Goal: Find specific page/section: Find specific page/section

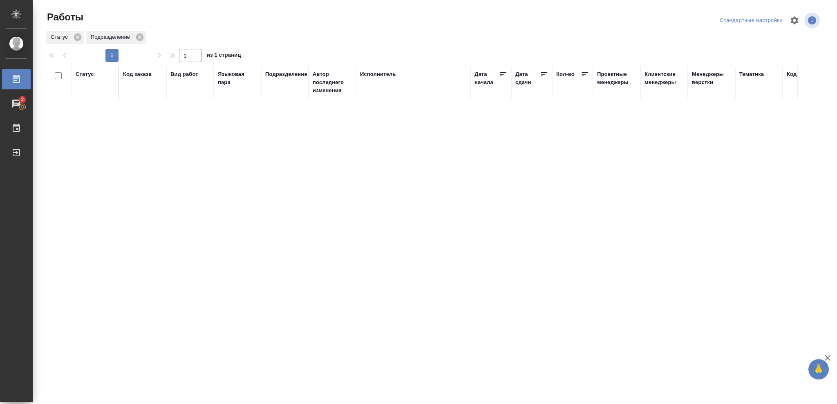
click at [83, 73] on div "Статус" at bounding box center [85, 74] width 18 height 8
click at [89, 97] on icon at bounding box center [91, 95] width 6 height 6
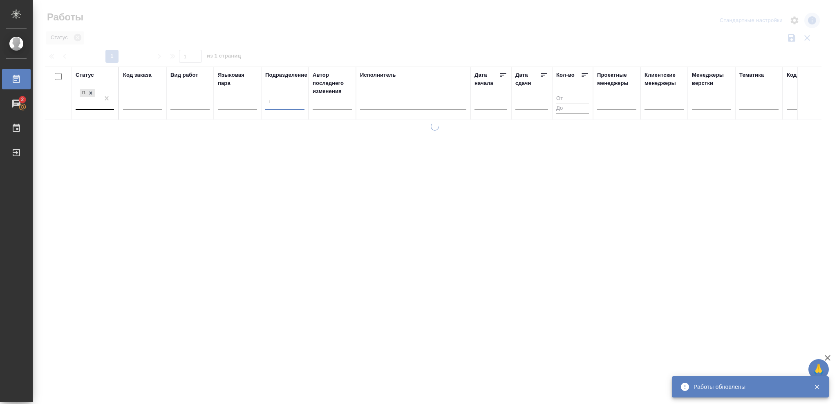
type input "ве"
click at [276, 102] on div "ве" at bounding box center [284, 102] width 39 height 12
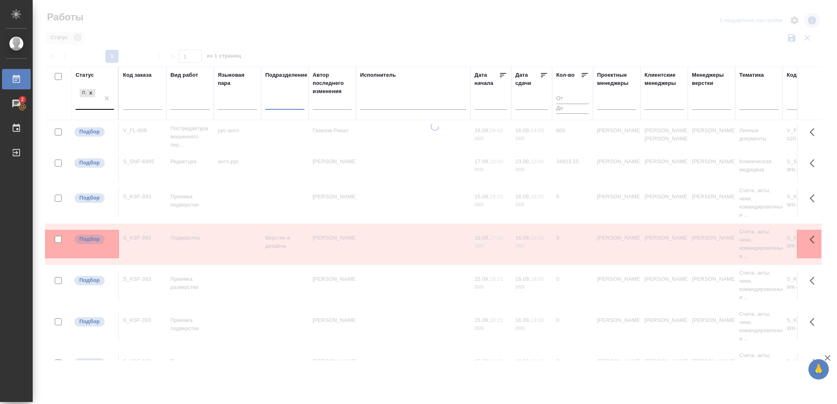
click at [276, 103] on div at bounding box center [284, 102] width 39 height 12
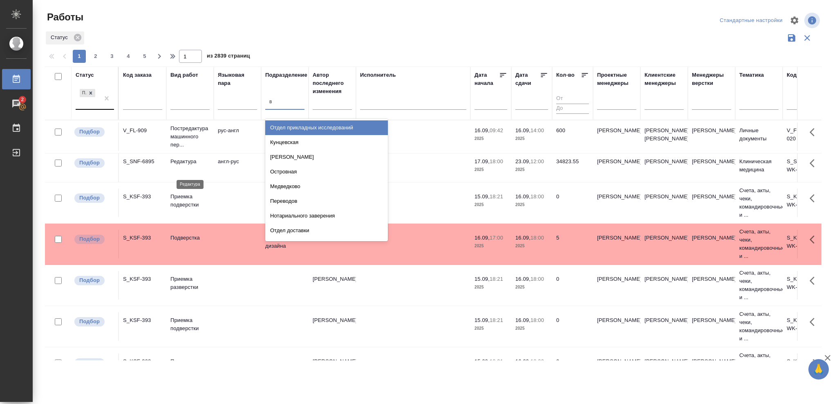
type input "ве"
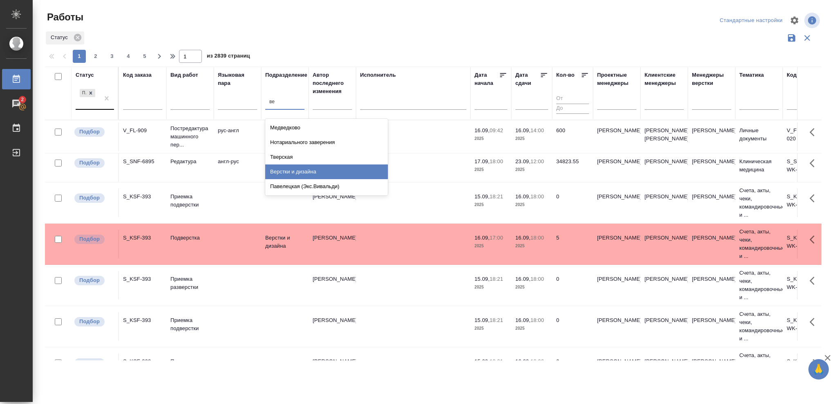
click at [284, 172] on div "Верстки и дизайна" at bounding box center [326, 172] width 123 height 15
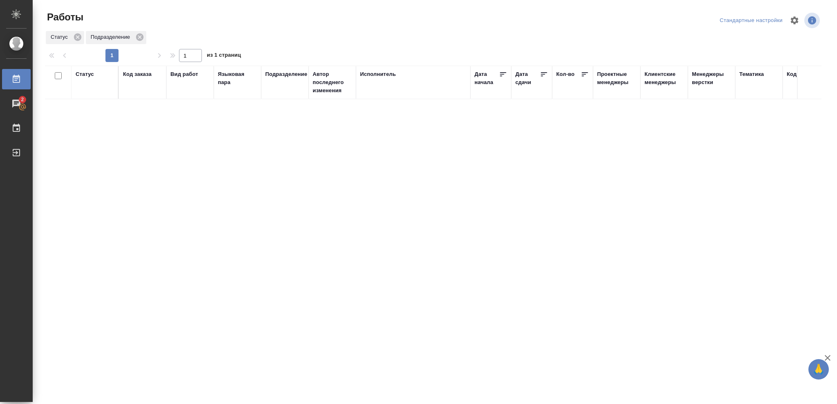
click at [81, 75] on div "Статус" at bounding box center [85, 74] width 18 height 8
click at [89, 95] on icon at bounding box center [91, 95] width 6 height 6
click at [90, 101] on div at bounding box center [95, 102] width 38 height 12
click at [88, 98] on div at bounding box center [95, 102] width 38 height 12
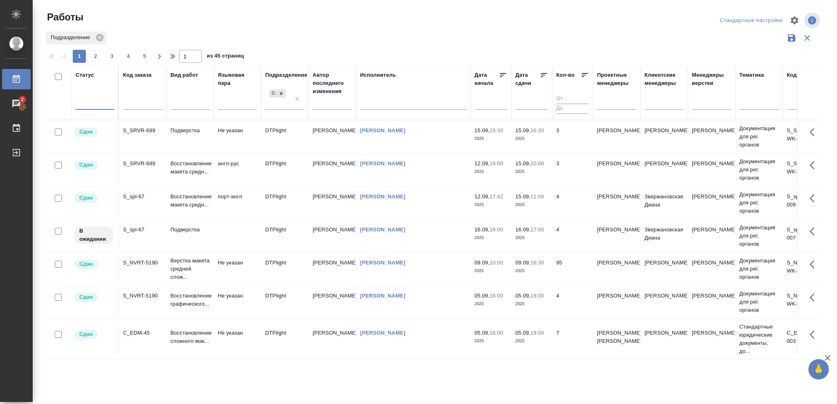
click at [85, 102] on div at bounding box center [95, 102] width 38 height 12
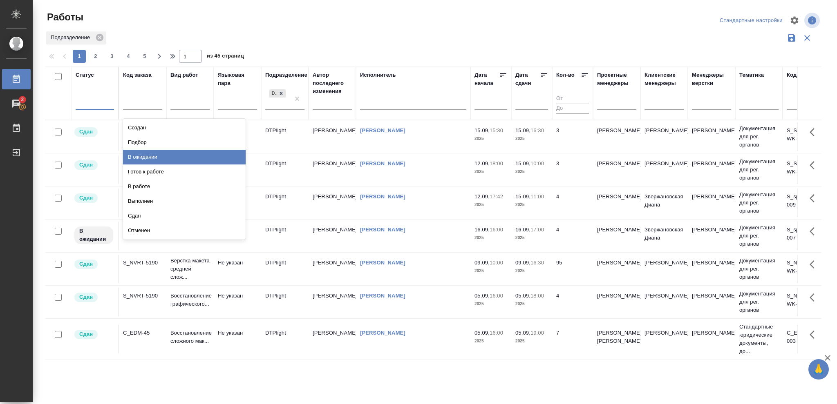
click at [157, 155] on div "В ожидании" at bounding box center [184, 157] width 123 height 15
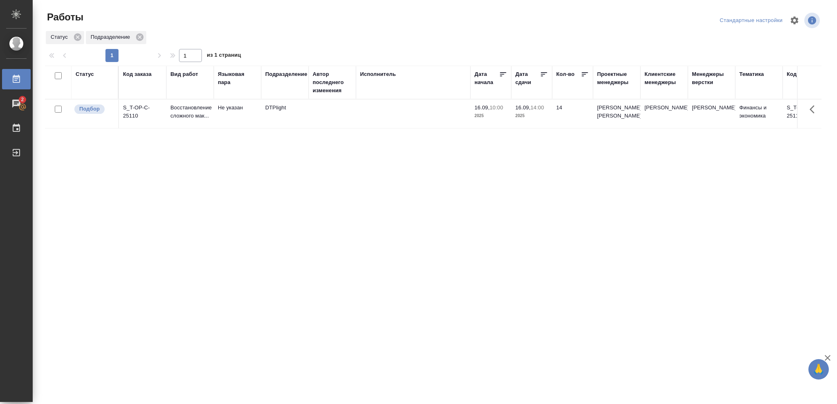
click at [530, 118] on p "2025" at bounding box center [531, 116] width 33 height 8
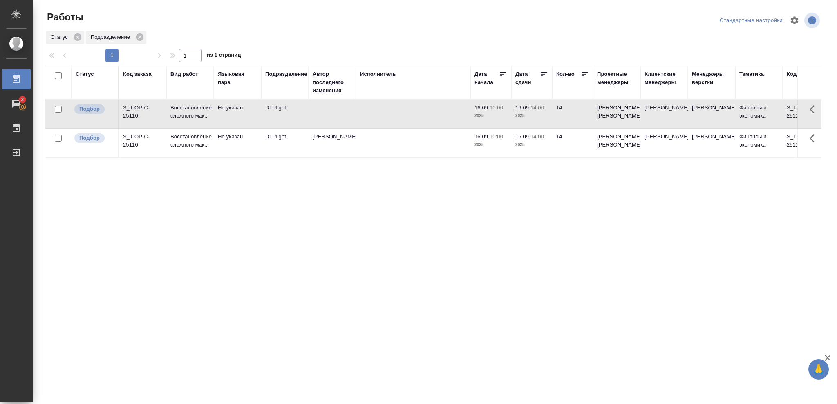
click at [541, 149] on p "2025" at bounding box center [531, 145] width 33 height 8
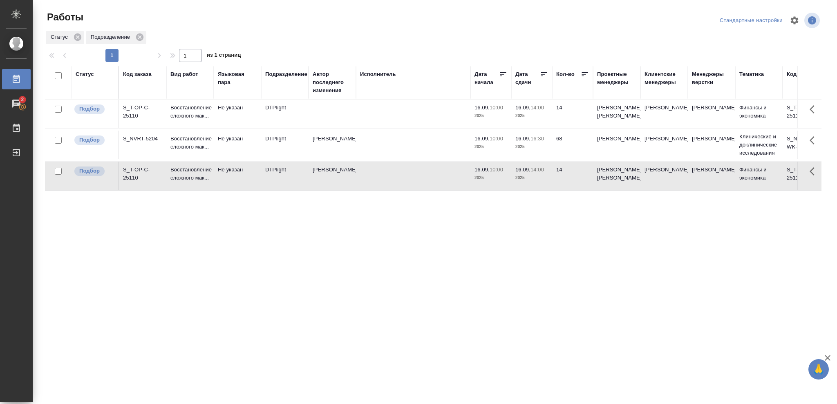
click at [538, 151] on p "2025" at bounding box center [531, 147] width 33 height 8
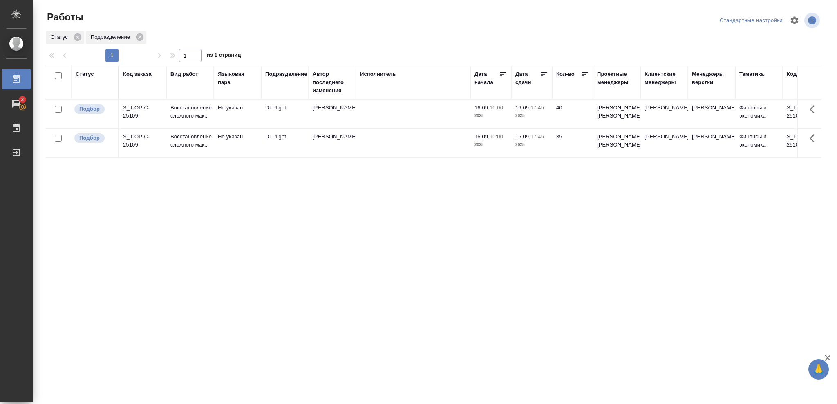
click at [534, 118] on p "2025" at bounding box center [531, 116] width 33 height 8
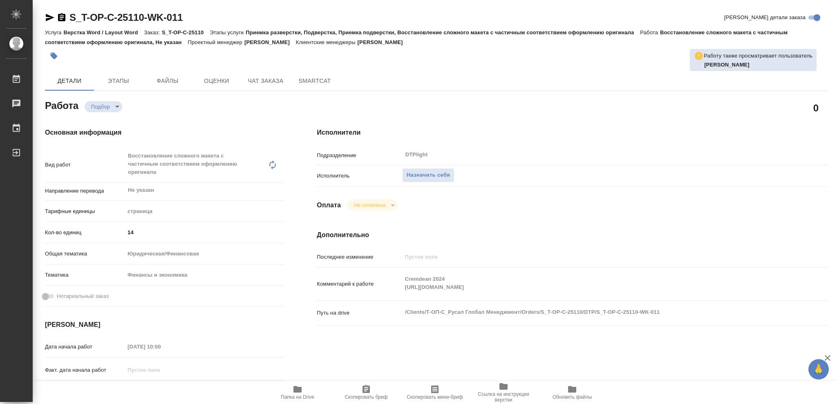
click at [297, 389] on icon "button" at bounding box center [297, 389] width 8 height 7
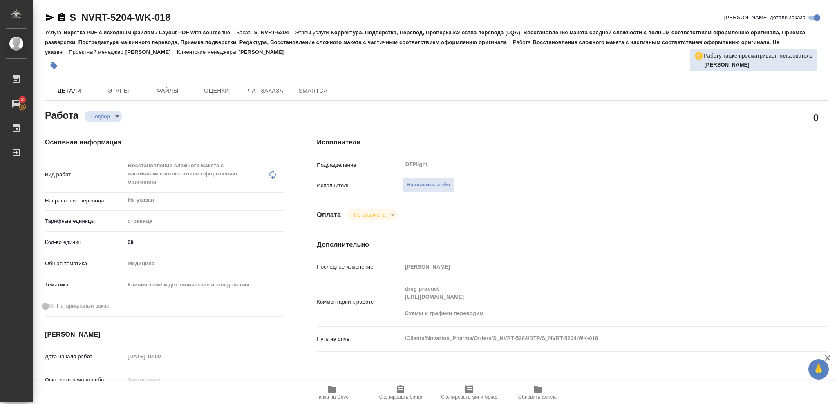
click at [333, 393] on icon "button" at bounding box center [332, 389] width 8 height 7
click at [422, 181] on span "Назначить себя" at bounding box center [427, 185] width 43 height 9
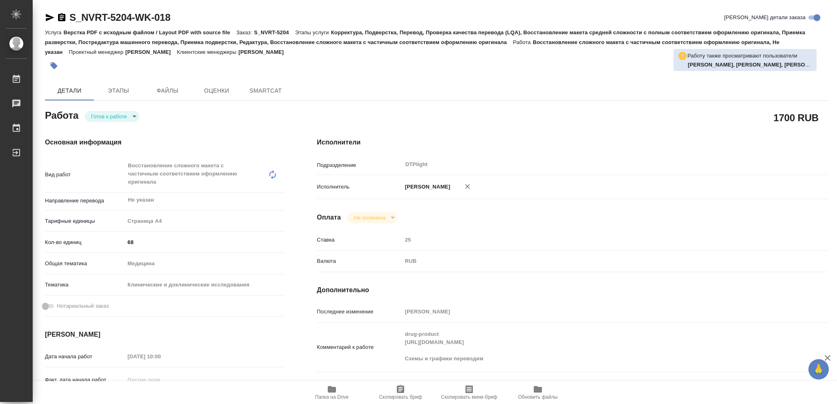
type textarea "x"
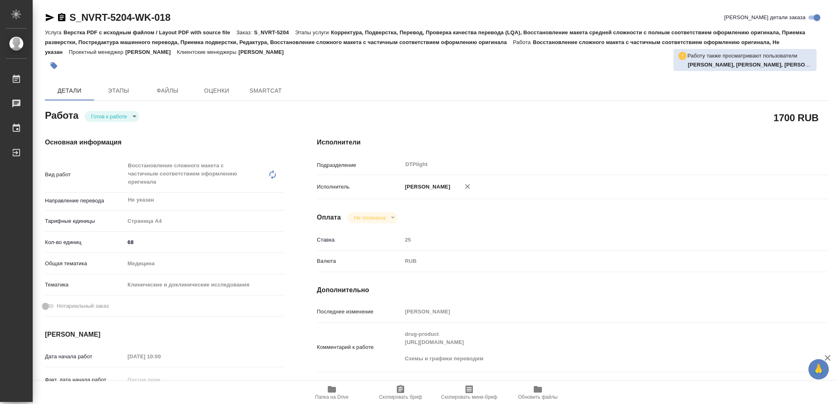
type textarea "x"
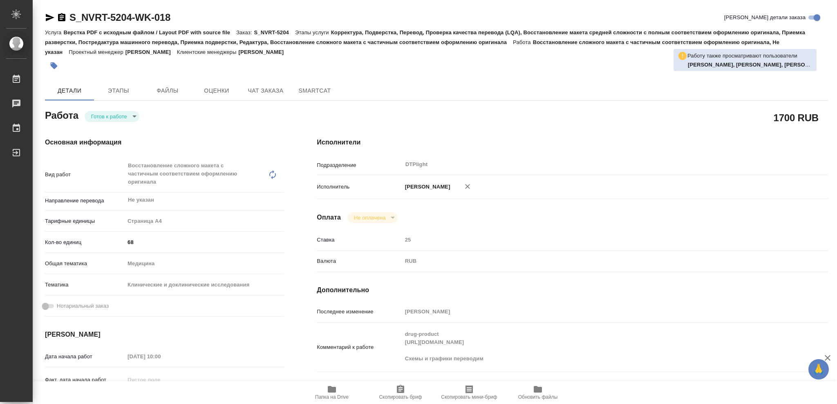
type textarea "x"
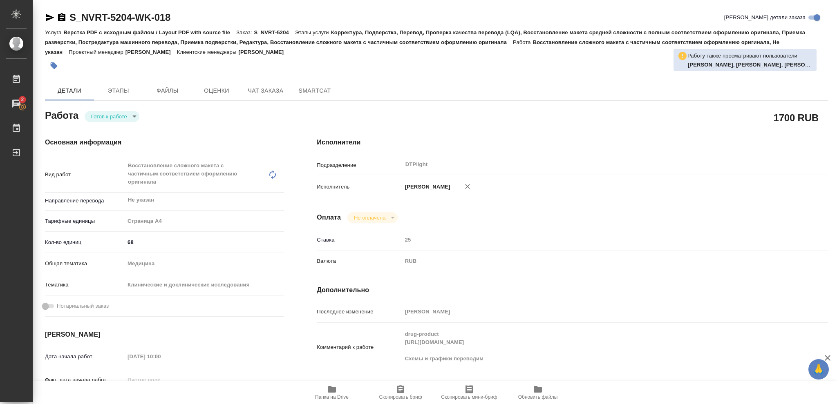
type textarea "x"
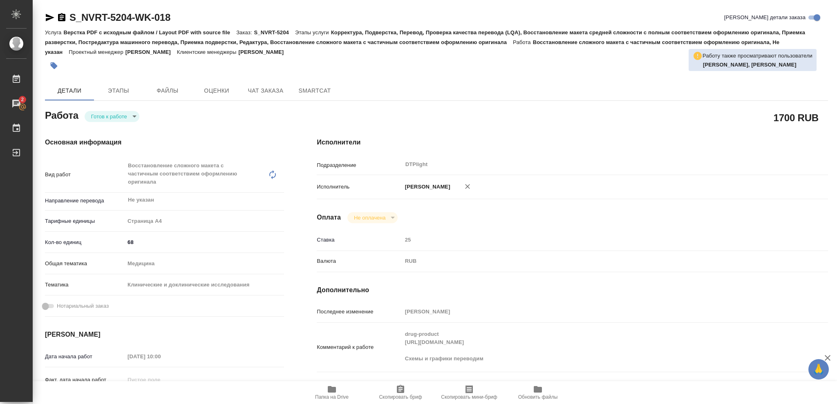
click at [134, 116] on body "🙏 .cls-1 fill:#fff; AWATERA Vasileva Olga Работы 2 Чаты График Выйти S_NVRT-520…" at bounding box center [418, 202] width 837 height 404
click at [110, 116] on button "В работе" at bounding box center [104, 116] width 27 height 9
type textarea "x"
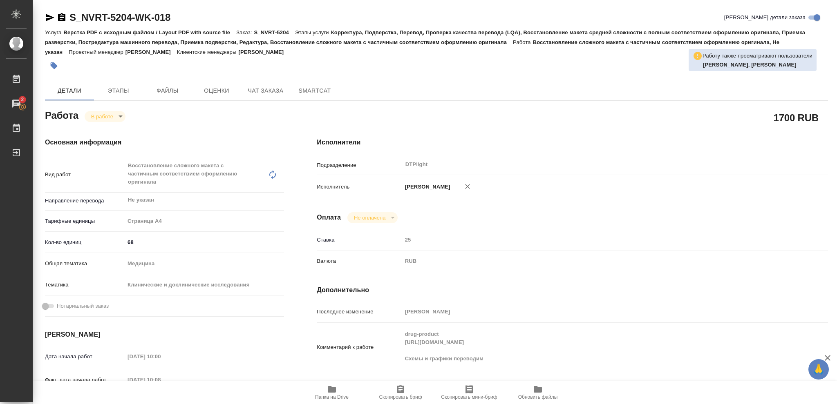
type textarea "x"
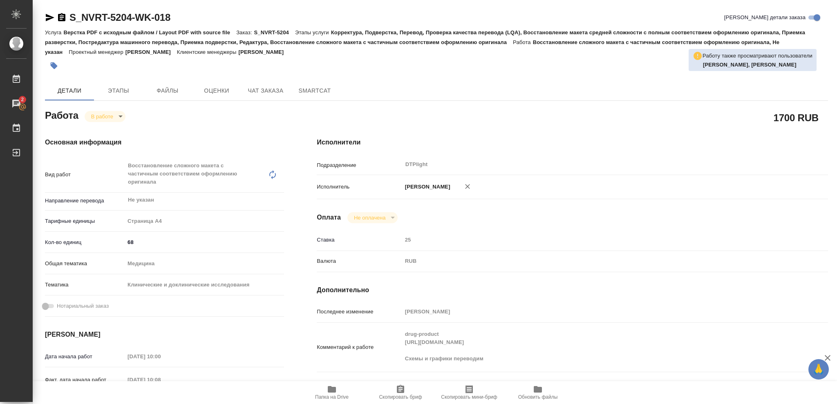
type textarea "x"
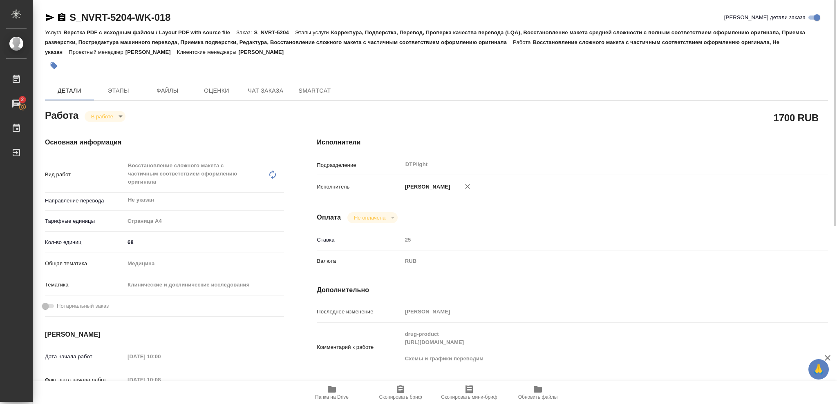
click at [62, 13] on icon "button" at bounding box center [61, 17] width 7 height 8
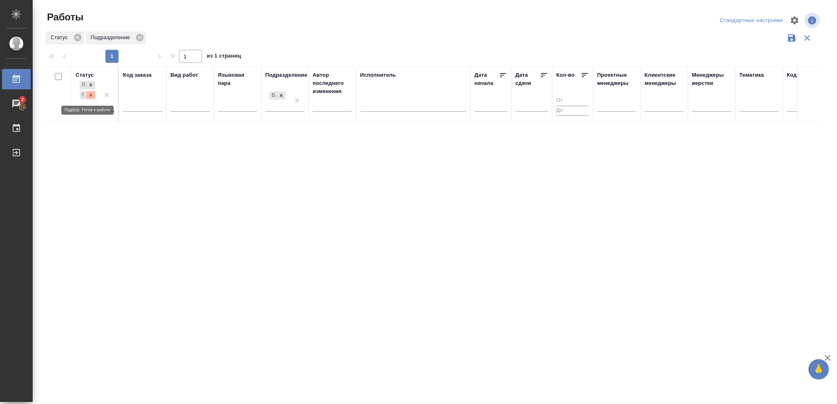
click at [92, 96] on icon at bounding box center [91, 95] width 6 height 6
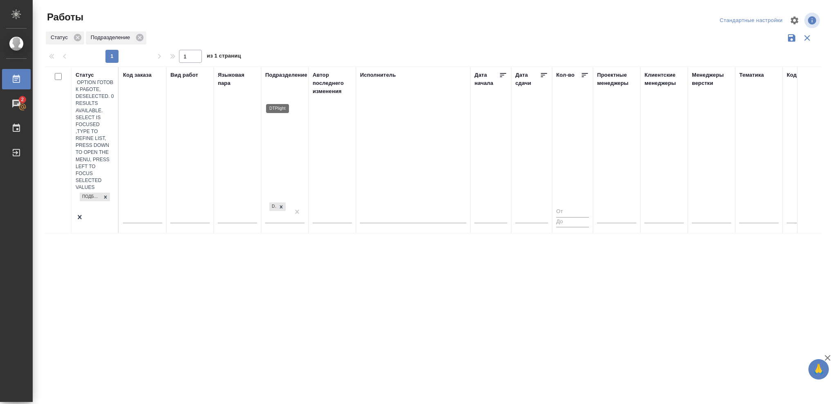
click at [279, 204] on icon at bounding box center [281, 207] width 6 height 6
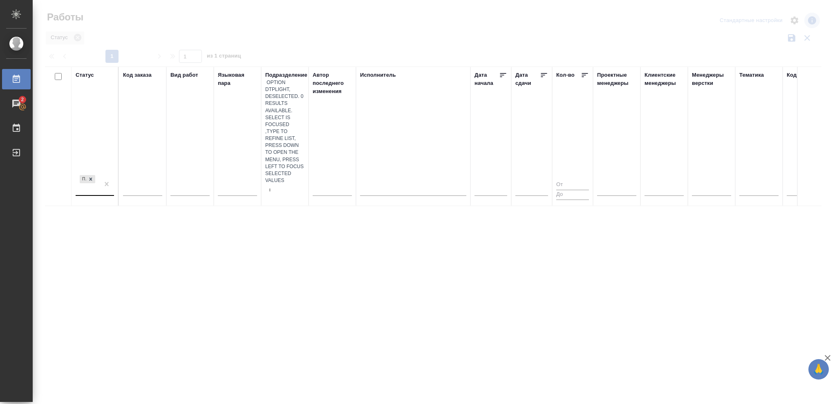
type input "ве"
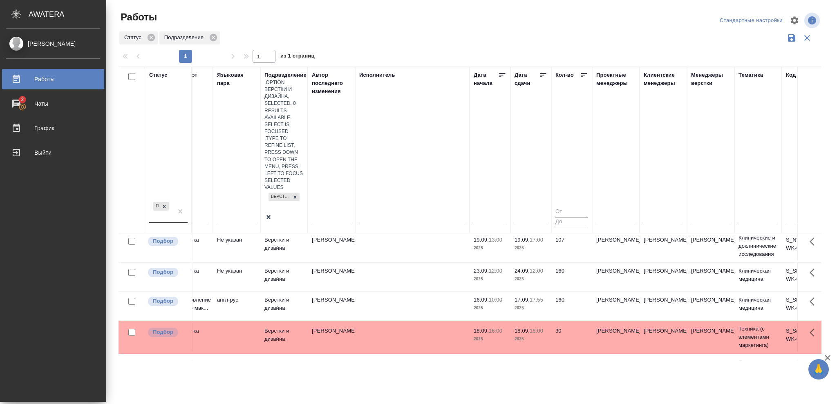
scroll to position [190, 79]
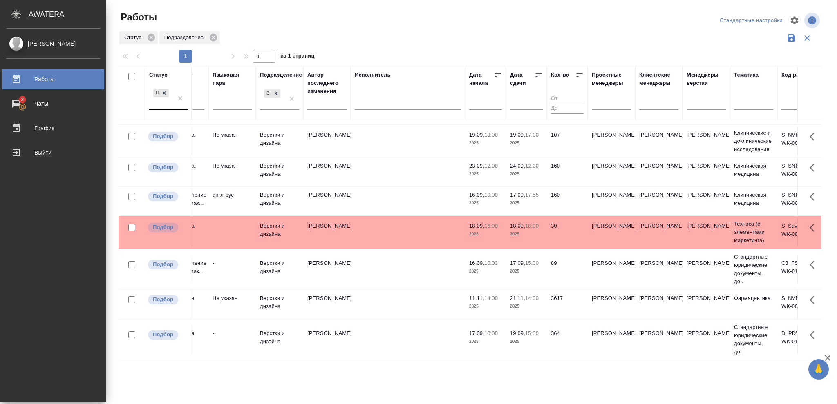
click at [493, 268] on p "2025" at bounding box center [485, 272] width 33 height 8
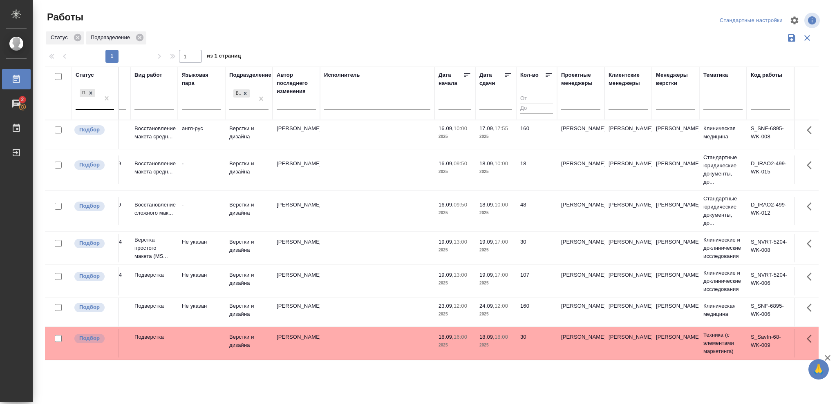
scroll to position [0, 0]
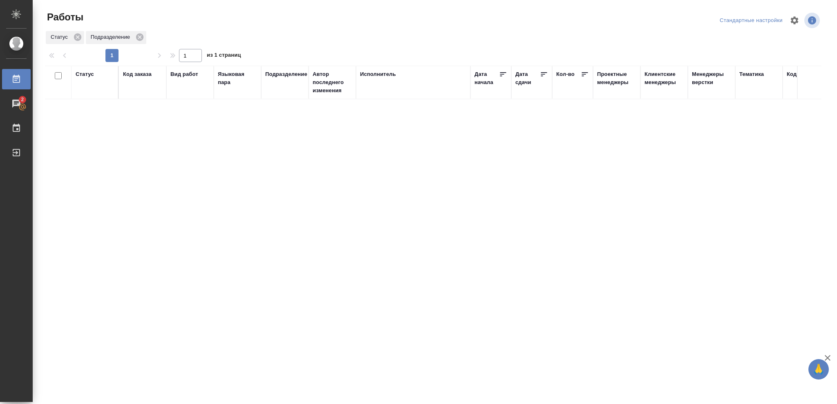
click at [564, 275] on div "Статус Код заказа Вид работ Языковая пара Подразделение Автор последнего измене…" at bounding box center [433, 213] width 776 height 294
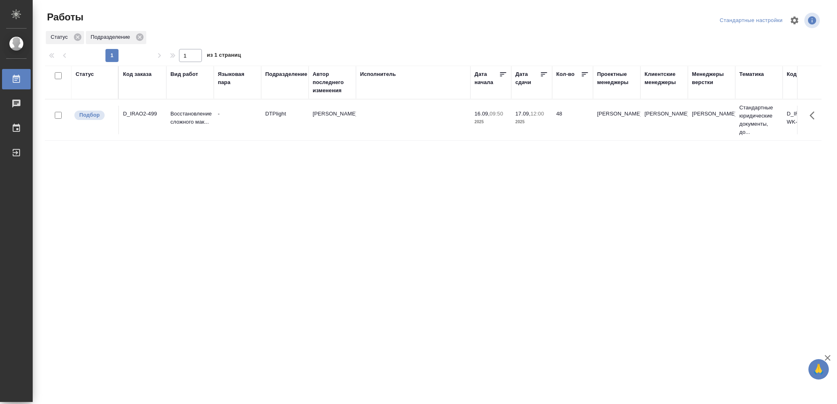
click at [529, 120] on p "2025" at bounding box center [531, 122] width 33 height 8
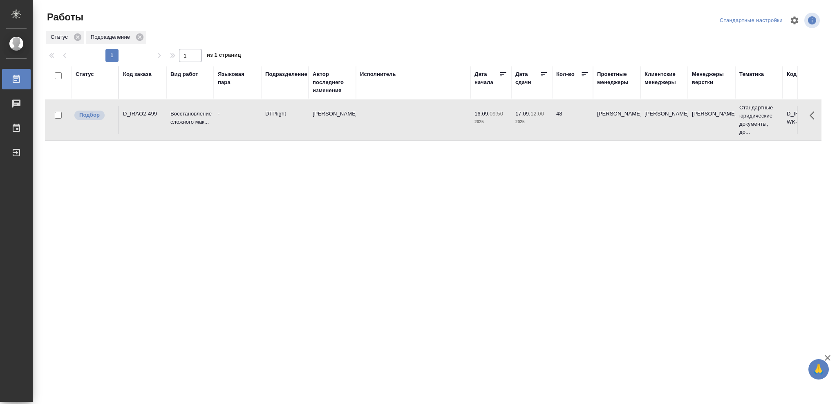
click at [529, 120] on p "2025" at bounding box center [531, 122] width 33 height 8
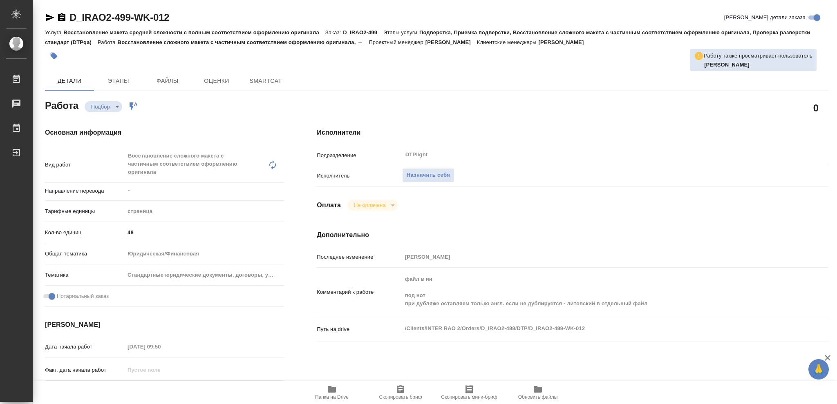
type textarea "x"
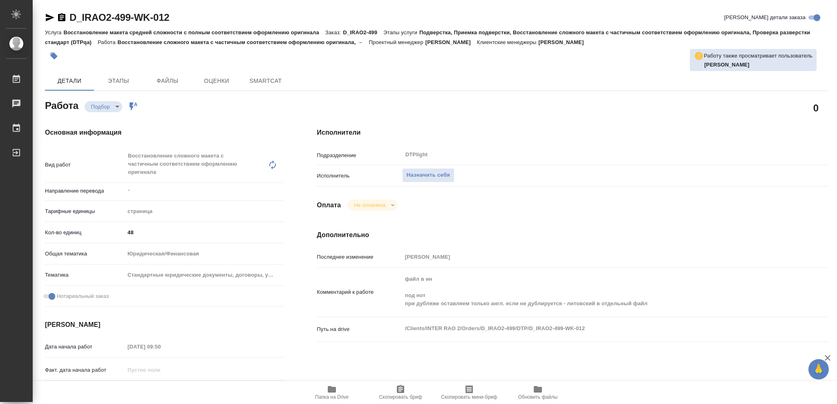
type textarea "x"
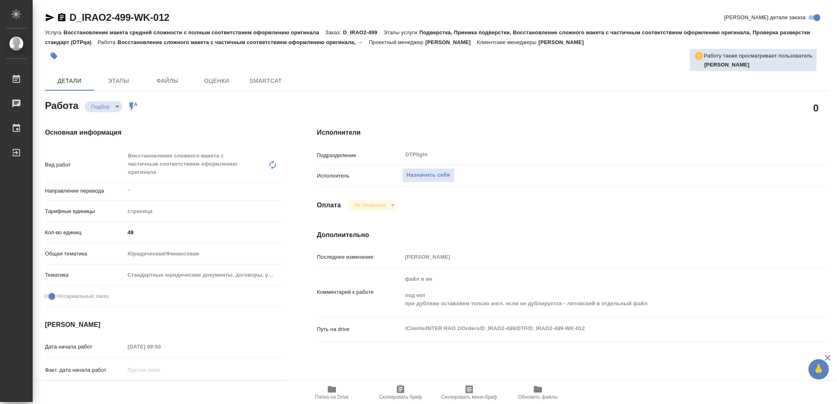
type textarea "x"
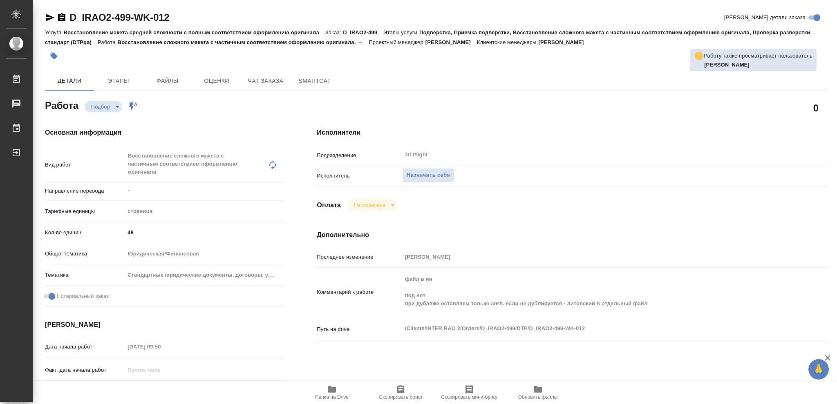
type textarea "x"
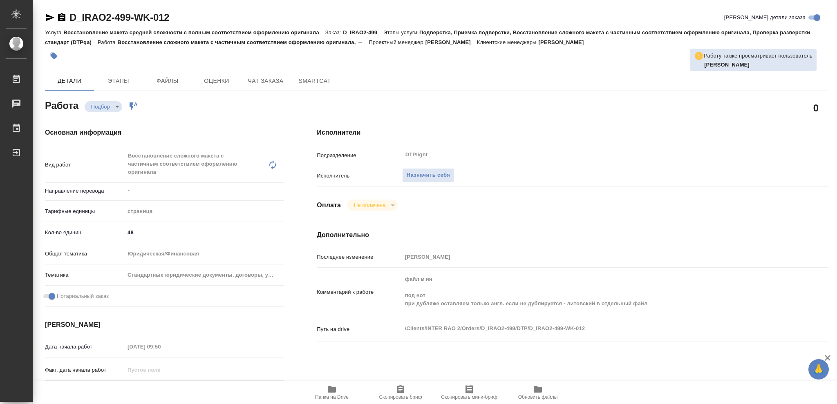
type textarea "x"
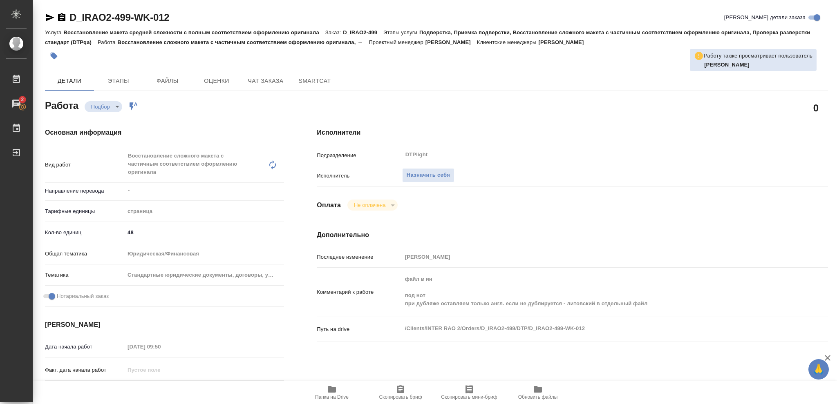
click at [332, 391] on icon "button" at bounding box center [332, 389] width 8 height 7
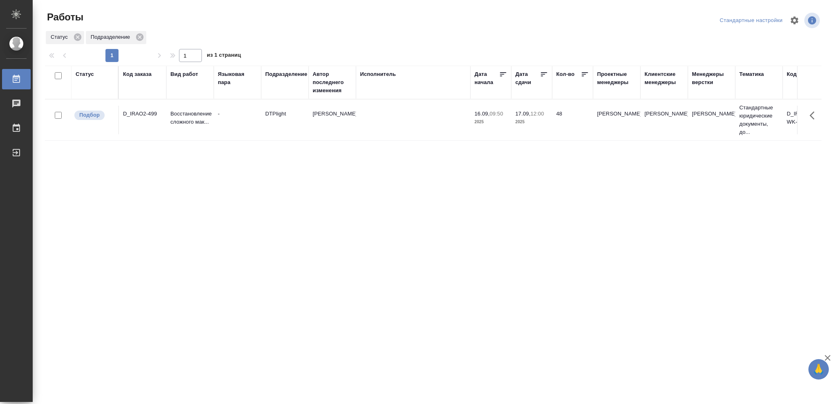
click at [87, 75] on div "Статус" at bounding box center [85, 74] width 18 height 8
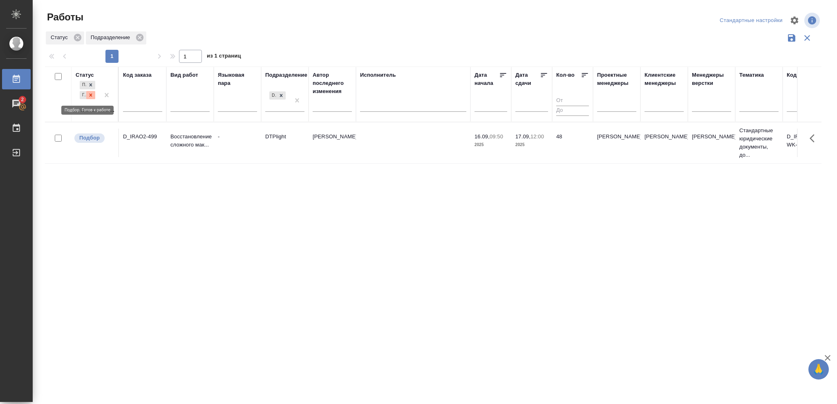
click at [92, 94] on icon at bounding box center [90, 95] width 3 height 3
click at [284, 94] on icon at bounding box center [281, 93] width 6 height 6
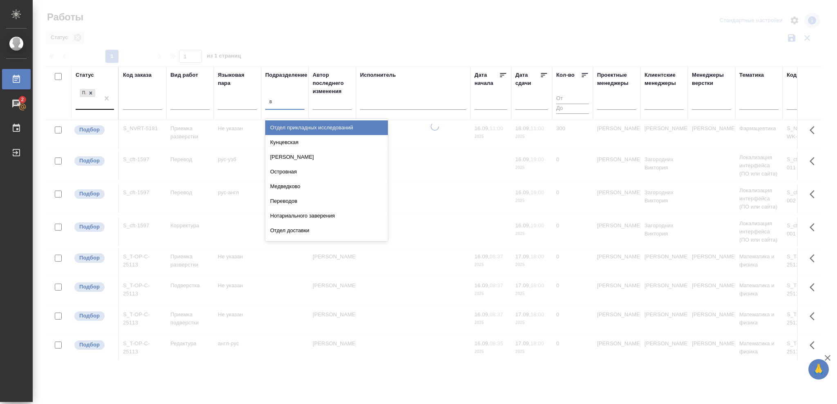
type input "ве"
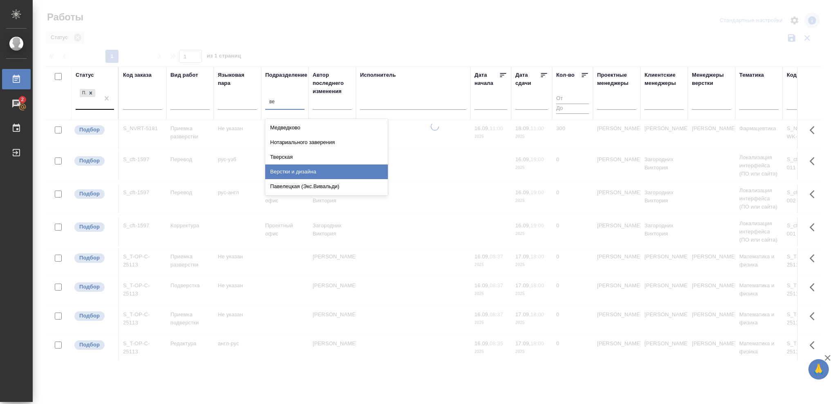
click at [304, 172] on div "Верстки и дизайна" at bounding box center [326, 172] width 123 height 15
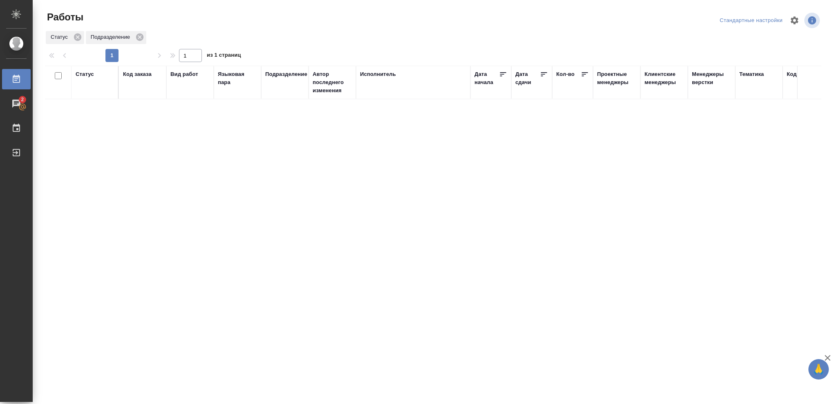
click at [84, 76] on div "Статус" at bounding box center [85, 74] width 18 height 8
click at [90, 97] on icon at bounding box center [91, 95] width 6 height 6
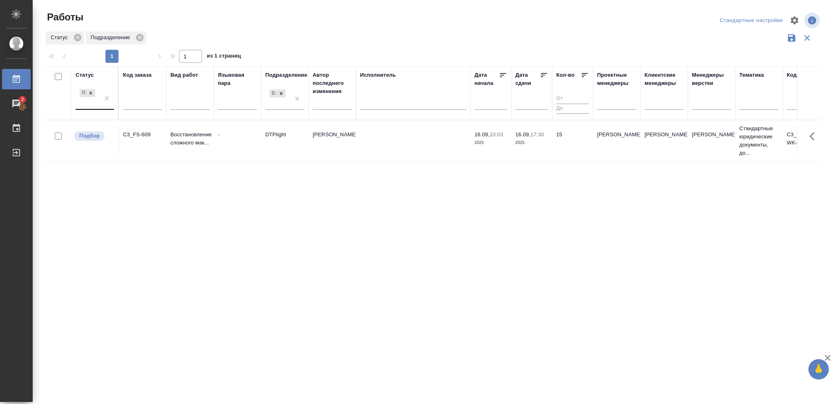
click at [535, 146] on p "2025" at bounding box center [531, 143] width 33 height 8
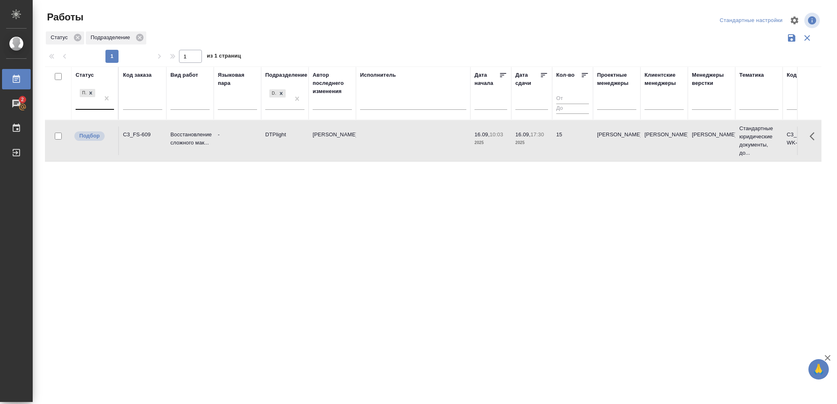
click at [535, 146] on p "2025" at bounding box center [531, 143] width 33 height 8
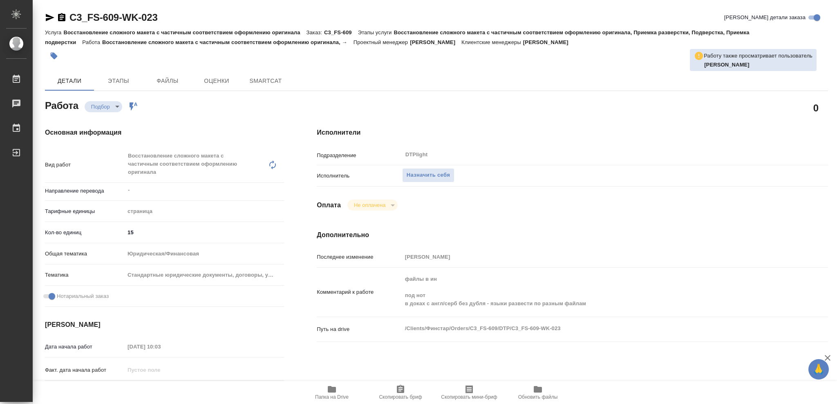
type textarea "x"
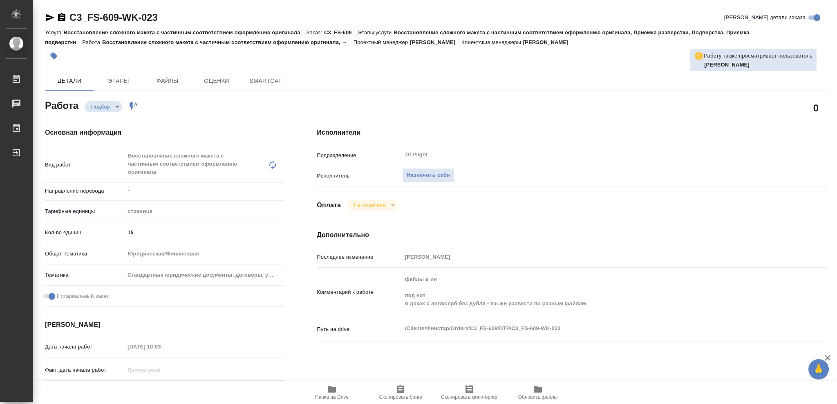
type textarea "x"
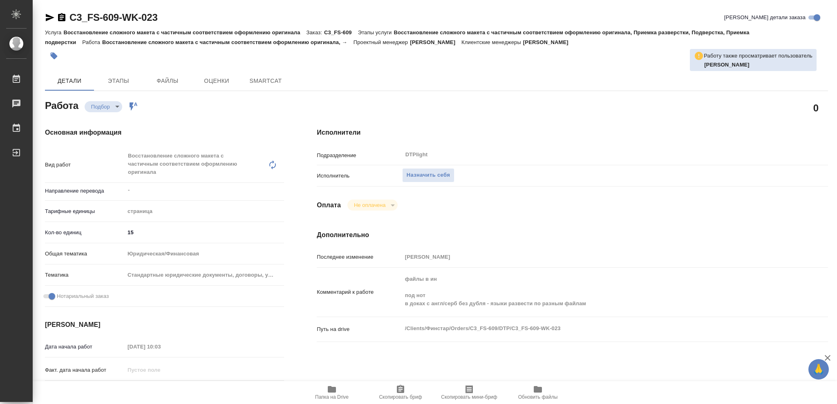
type textarea "x"
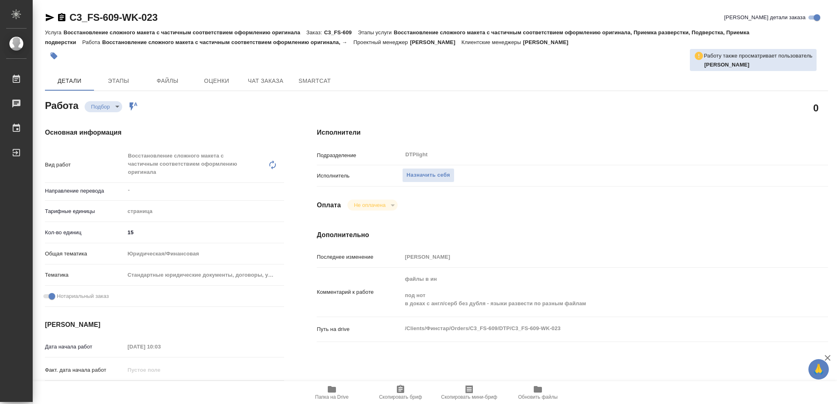
type textarea "x"
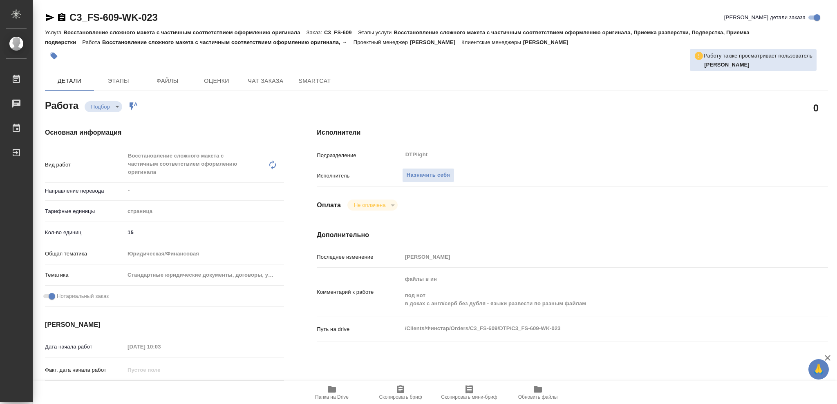
type textarea "x"
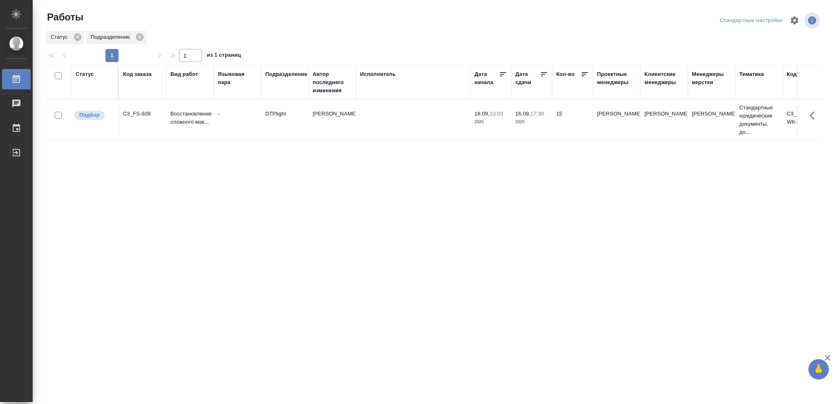
click at [83, 76] on div "Статус" at bounding box center [85, 74] width 18 height 8
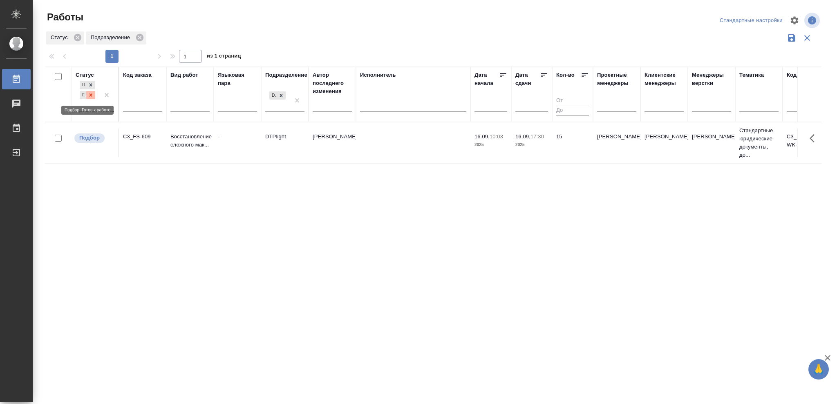
click at [89, 98] on div at bounding box center [90, 95] width 9 height 9
click at [281, 96] on icon at bounding box center [281, 93] width 6 height 6
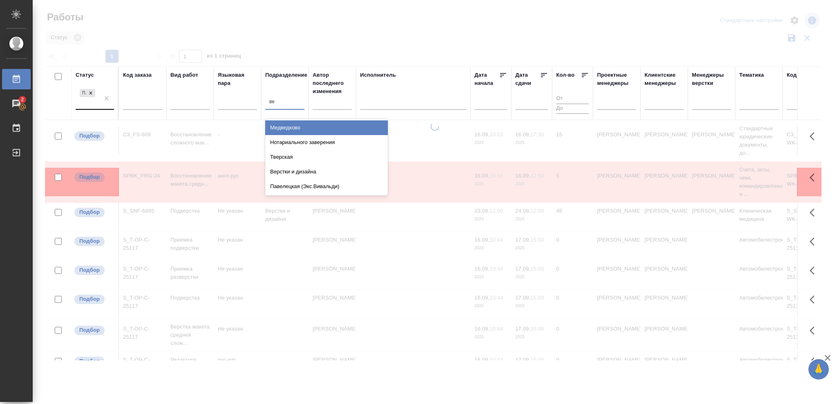
type input "вер"
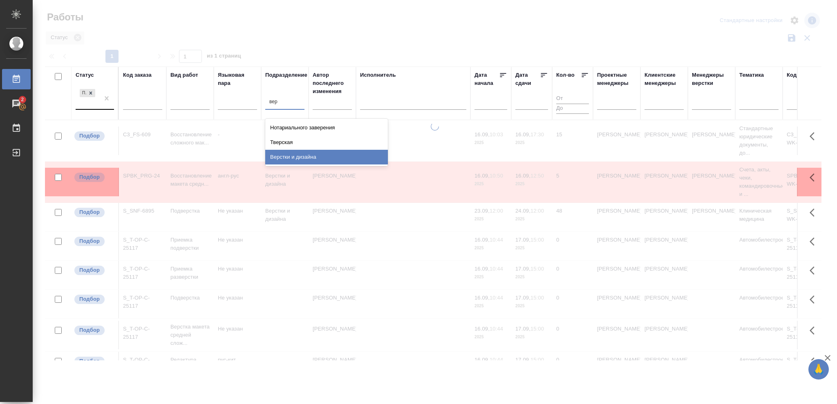
click at [315, 158] on div "Верстки и дизайна" at bounding box center [326, 157] width 123 height 15
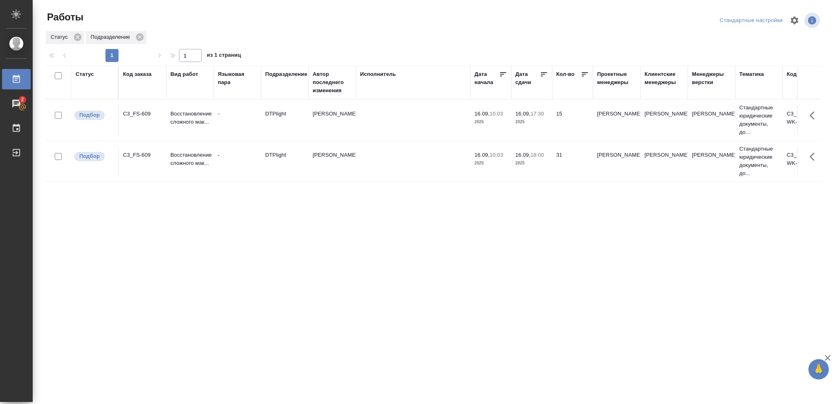
click at [540, 163] on p "2025" at bounding box center [531, 163] width 33 height 8
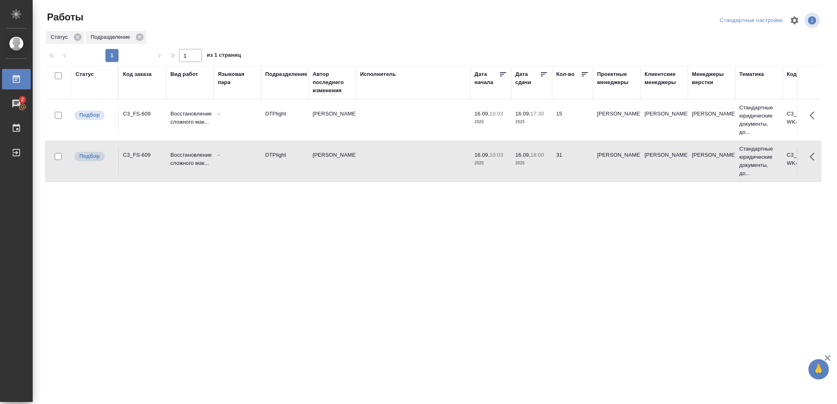
click at [540, 163] on p "2025" at bounding box center [531, 163] width 33 height 8
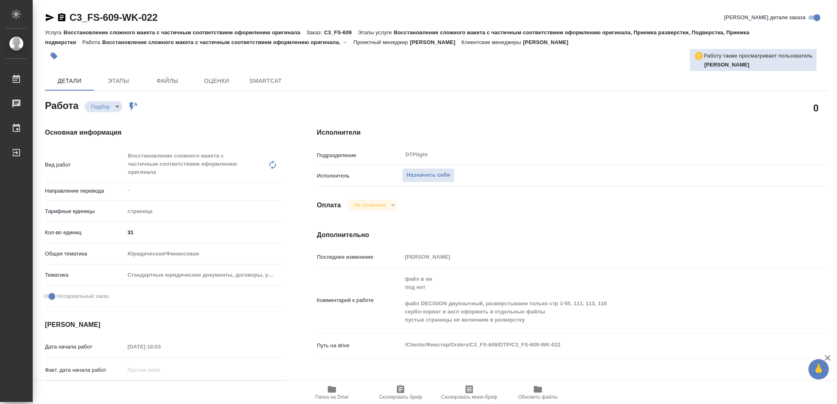
type textarea "x"
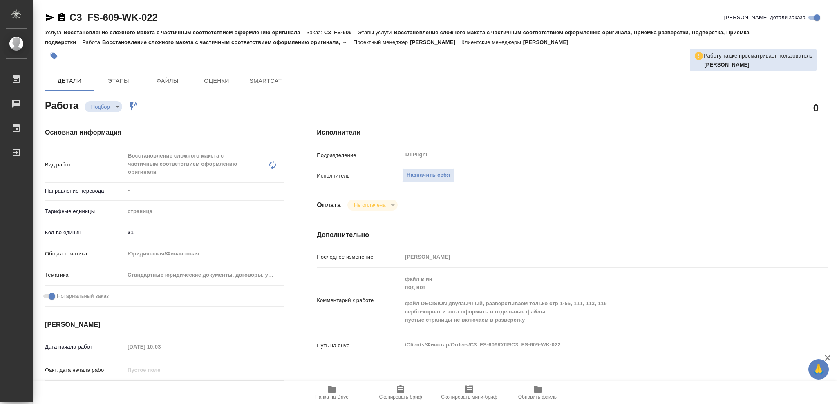
type textarea "x"
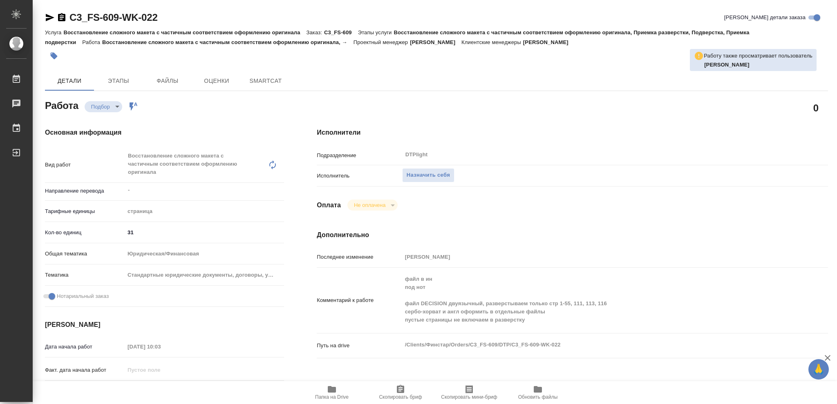
type textarea "x"
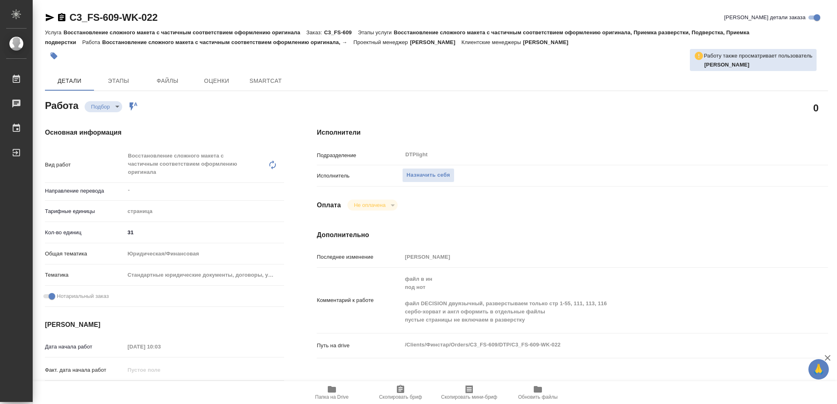
type textarea "x"
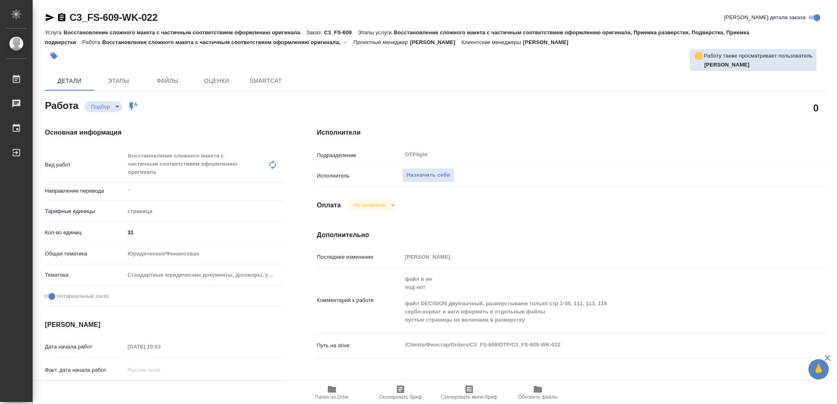
type textarea "x"
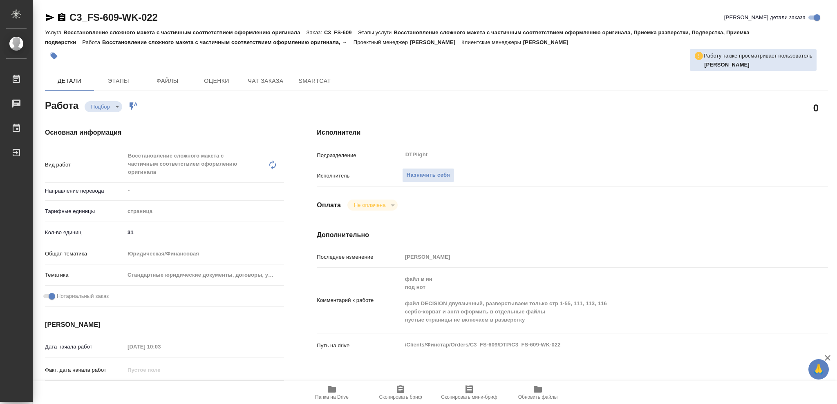
type textarea "x"
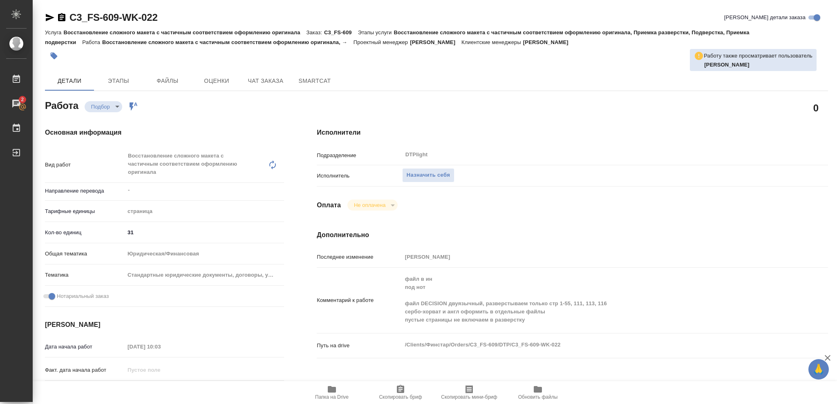
type textarea "x"
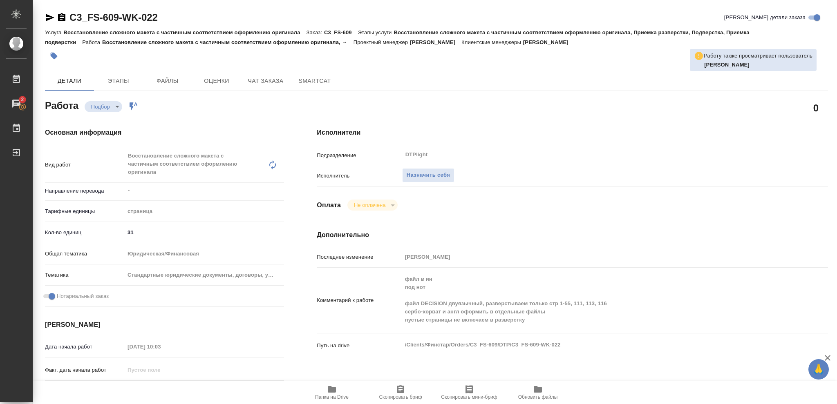
click at [333, 393] on icon "button" at bounding box center [332, 389] width 8 height 7
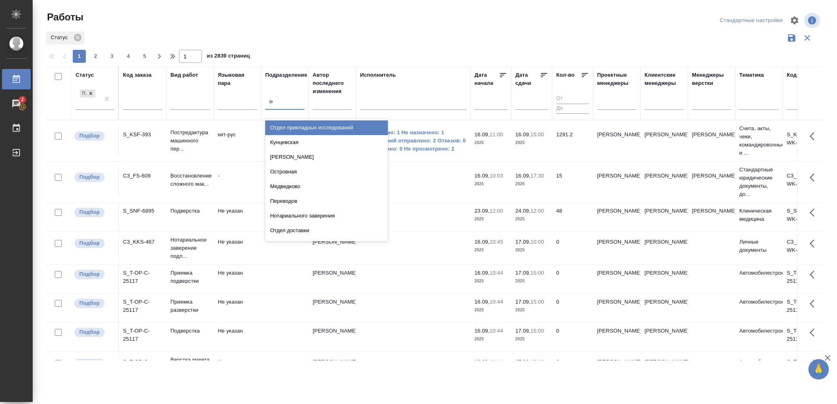
type input "вер"
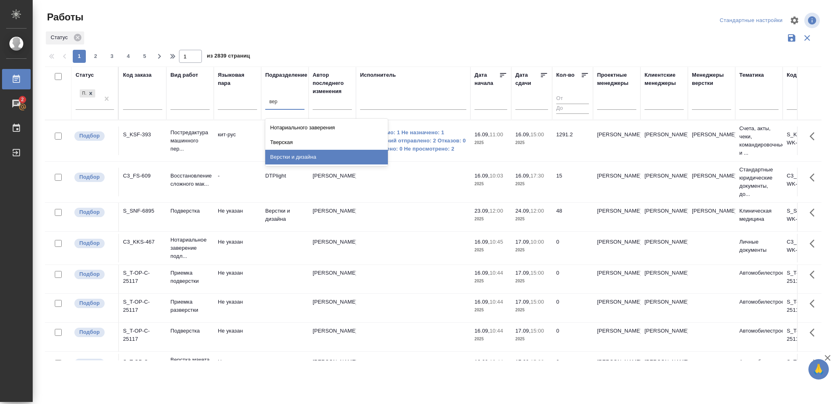
click at [309, 159] on div "Верстки и дизайна" at bounding box center [326, 157] width 123 height 15
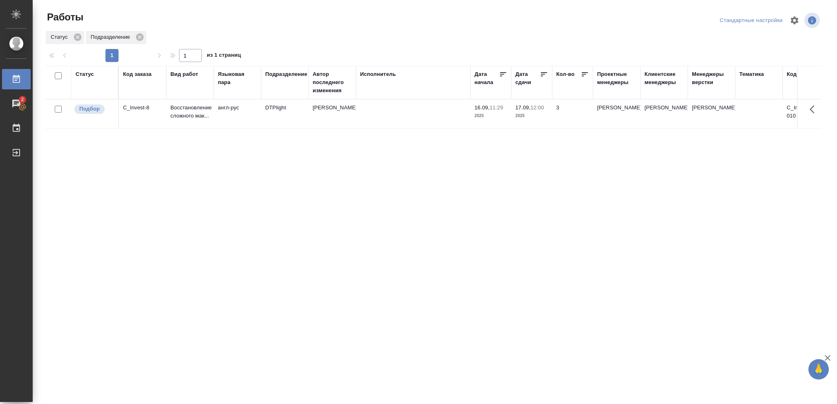
click at [83, 75] on div "Статус" at bounding box center [85, 74] width 18 height 8
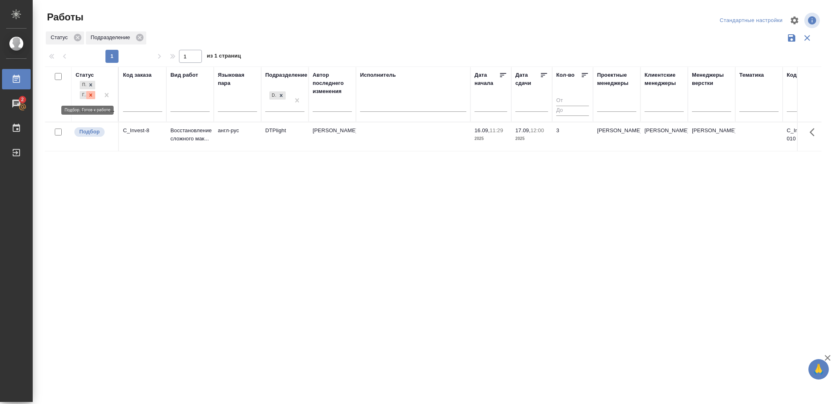
click at [91, 94] on icon at bounding box center [91, 95] width 6 height 6
click at [280, 94] on icon at bounding box center [281, 93] width 3 height 3
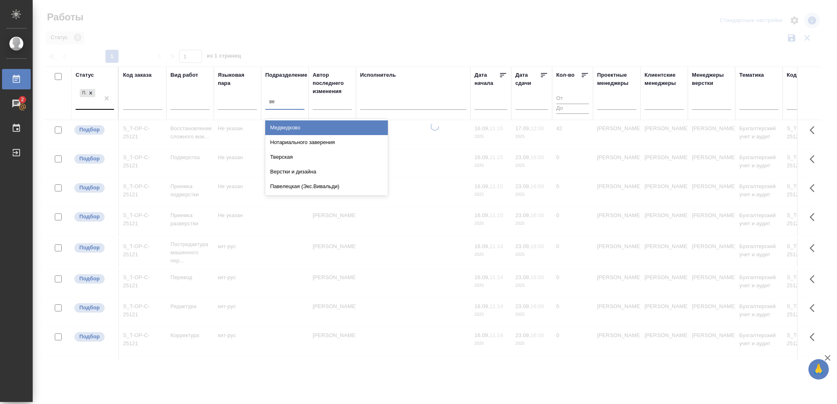
type input "вер"
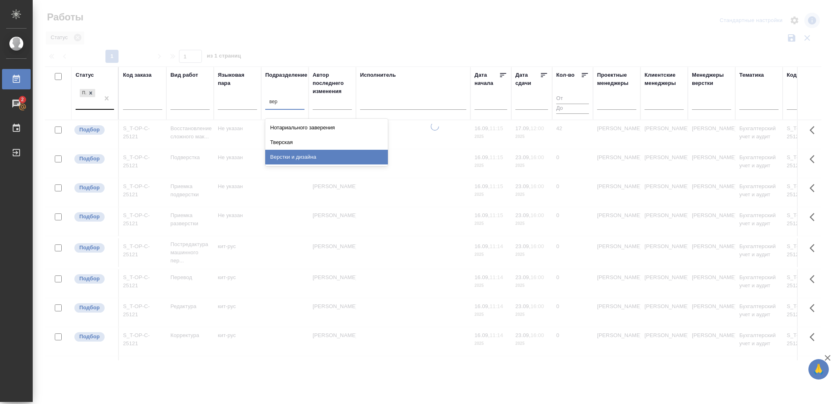
click at [314, 154] on div "Верстки и дизайна" at bounding box center [326, 157] width 123 height 15
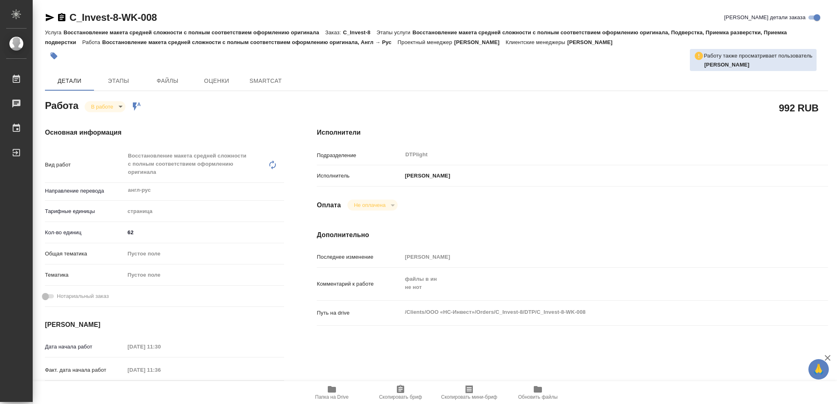
type textarea "x"
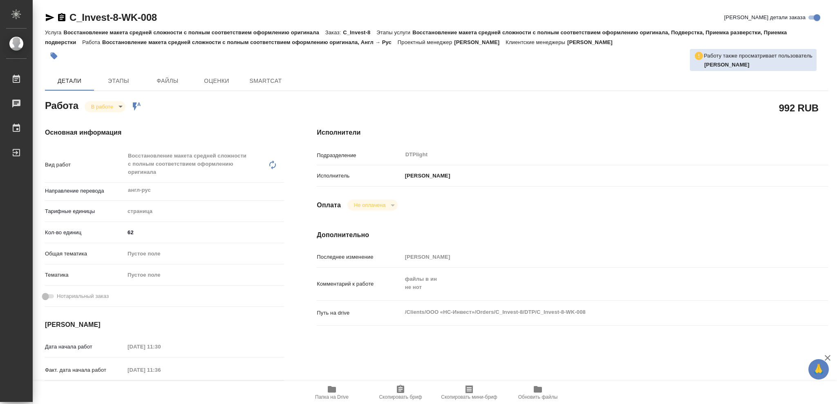
type textarea "x"
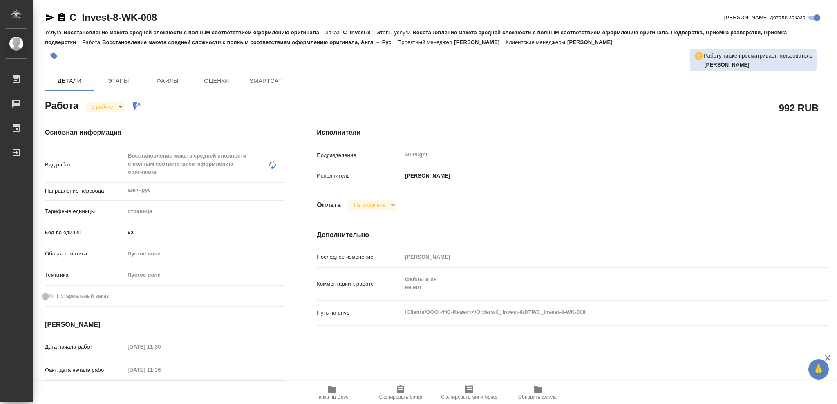
type textarea "x"
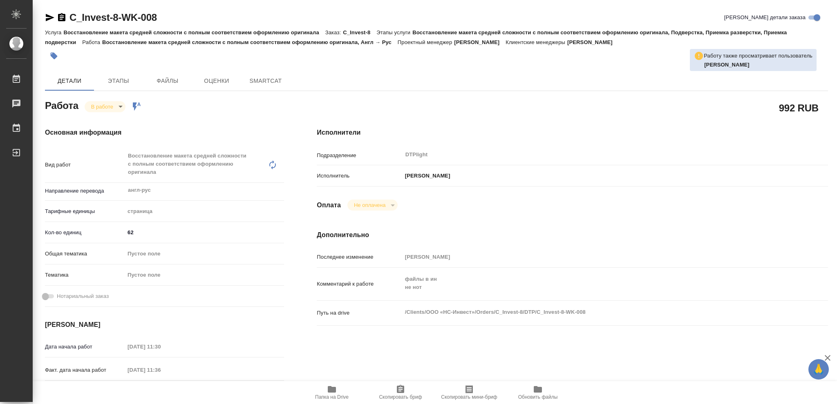
type textarea "x"
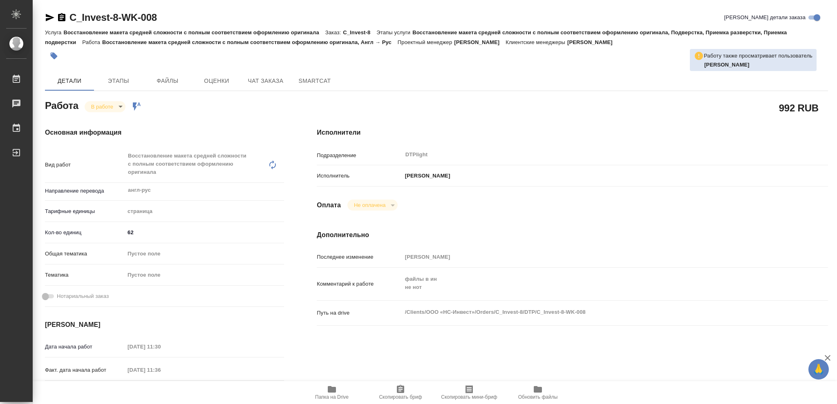
type textarea "x"
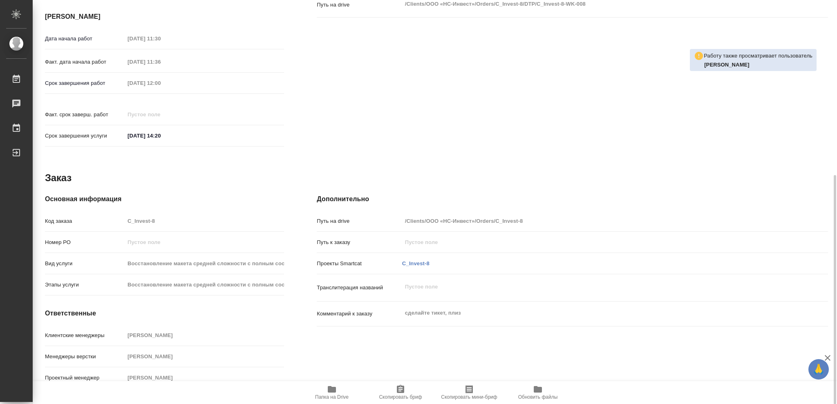
type textarea "x"
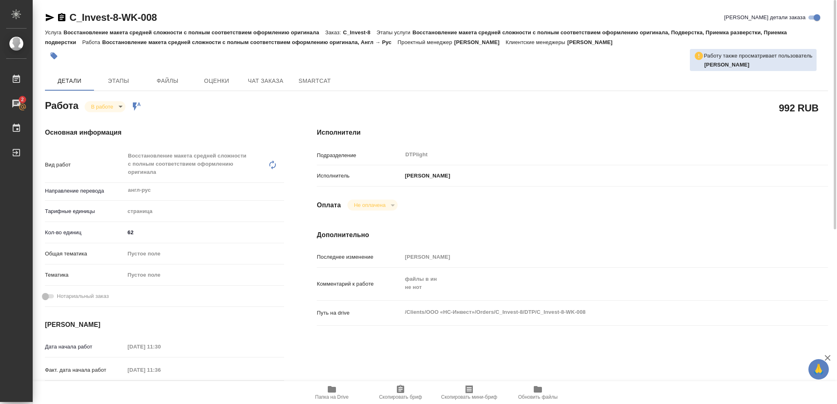
click at [327, 391] on icon "button" at bounding box center [332, 390] width 10 height 10
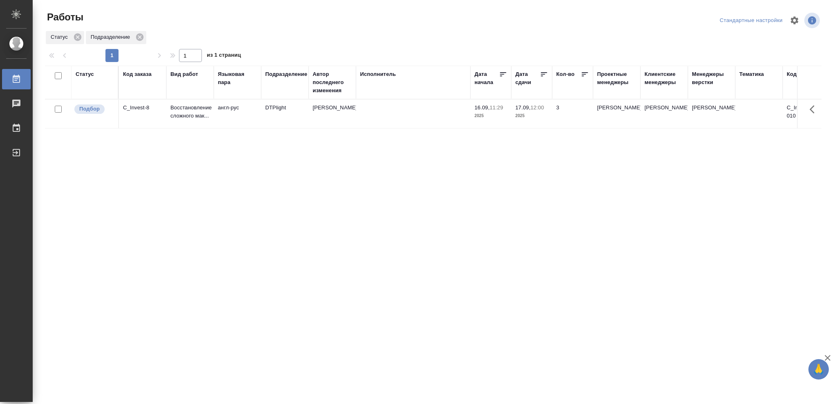
click at [89, 72] on div "Статус" at bounding box center [85, 74] width 18 height 8
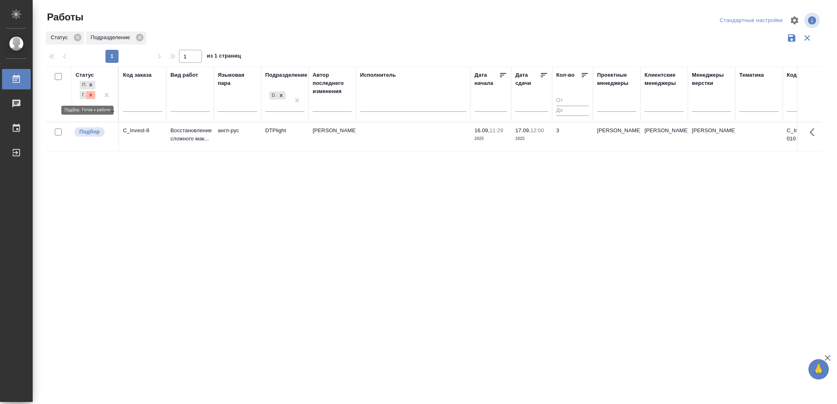
drag, startPoint x: 94, startPoint y: 95, endPoint x: 165, endPoint y: 109, distance: 73.2
click at [94, 96] on icon at bounding box center [91, 95] width 6 height 6
click at [281, 95] on icon at bounding box center [281, 93] width 6 height 6
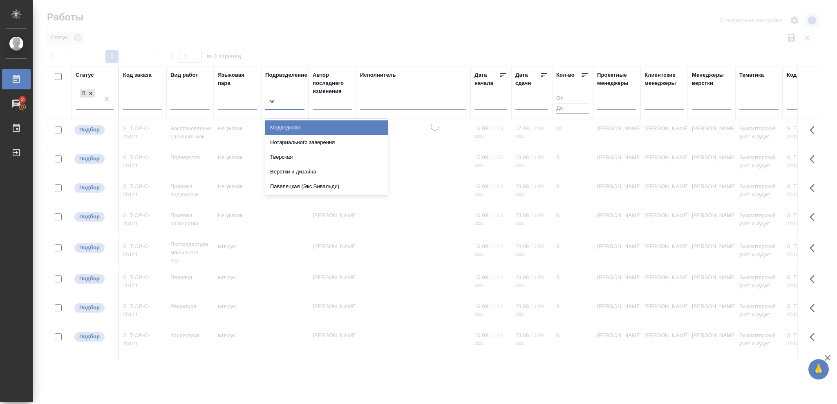
type input "вер"
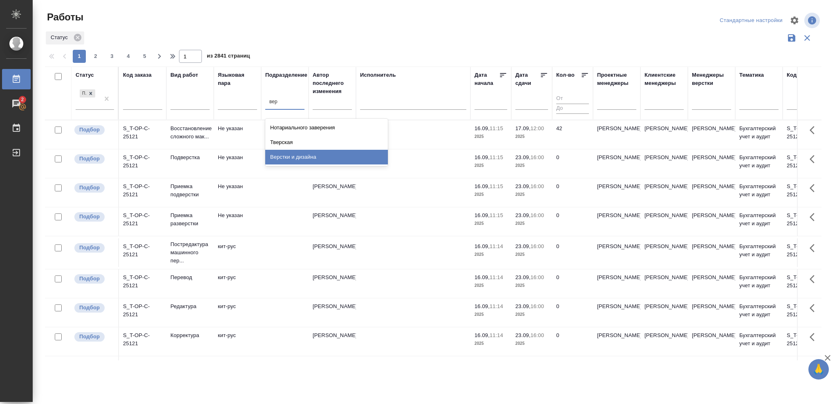
click at [310, 158] on div "Верстки и дизайна" at bounding box center [326, 157] width 123 height 15
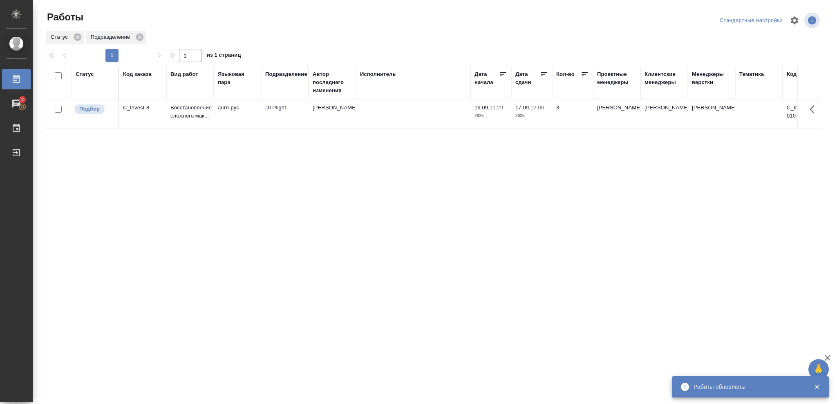
click at [85, 74] on div "Статус" at bounding box center [85, 74] width 18 height 8
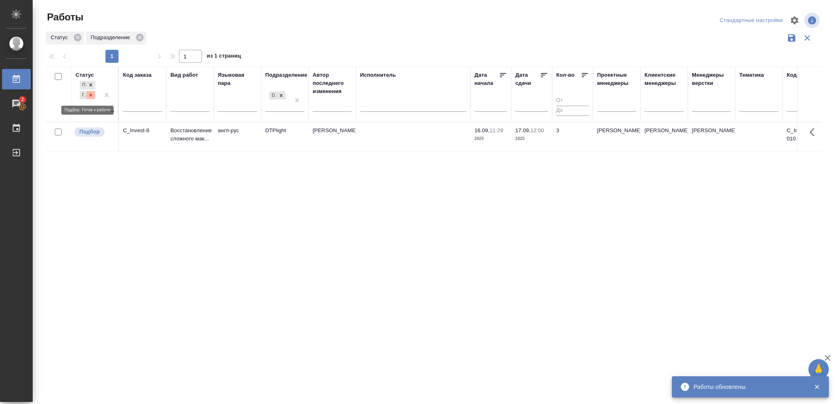
click at [89, 98] on icon at bounding box center [91, 95] width 6 height 6
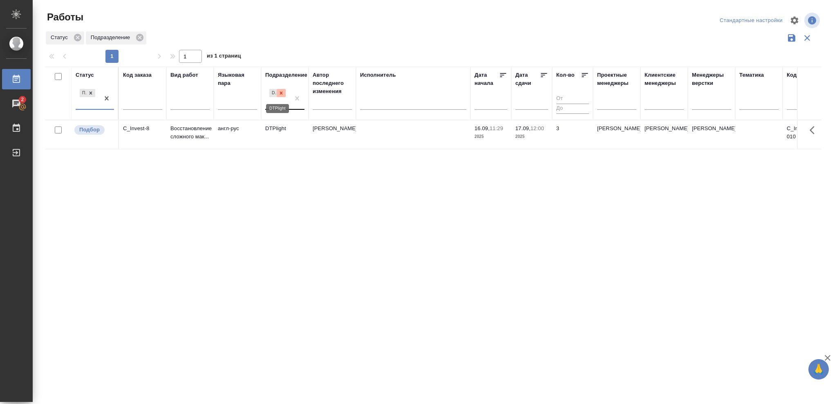
click at [281, 92] on icon at bounding box center [281, 93] width 6 height 6
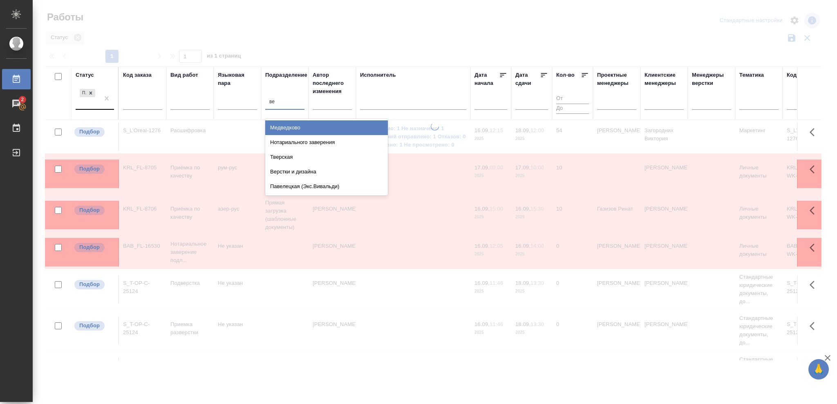
type input "вер"
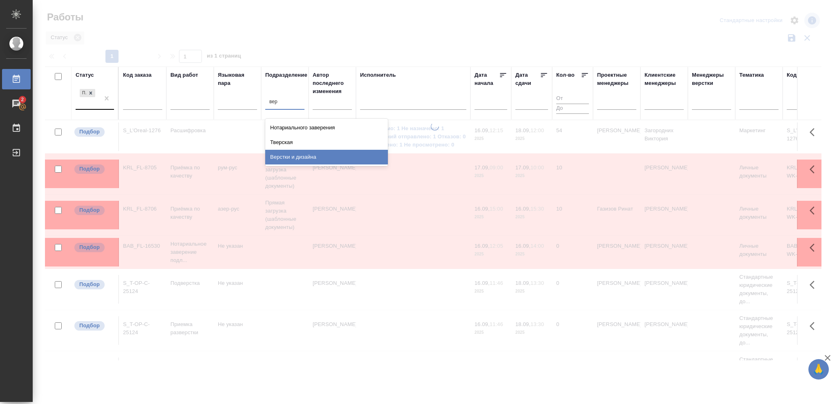
click at [309, 157] on div "Верстки и дизайна" at bounding box center [326, 157] width 123 height 15
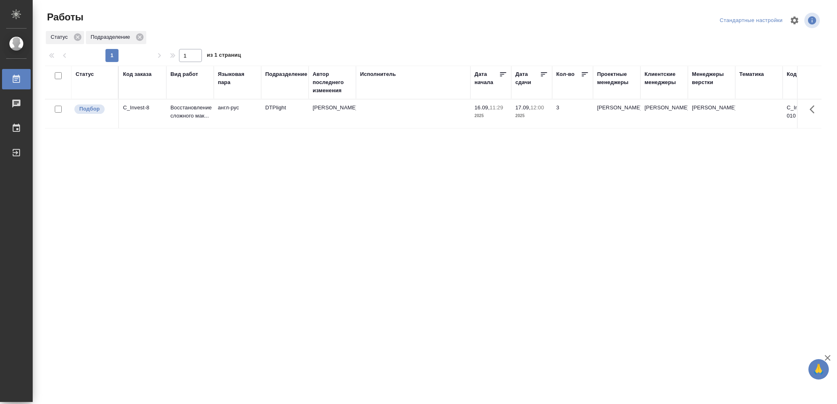
click at [89, 76] on div "Статус" at bounding box center [85, 74] width 18 height 8
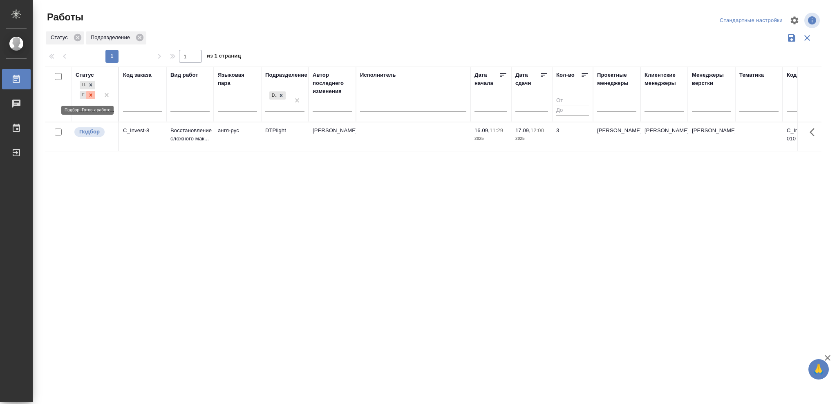
click at [89, 96] on icon at bounding box center [91, 95] width 6 height 6
click at [277, 96] on div at bounding box center [281, 93] width 9 height 9
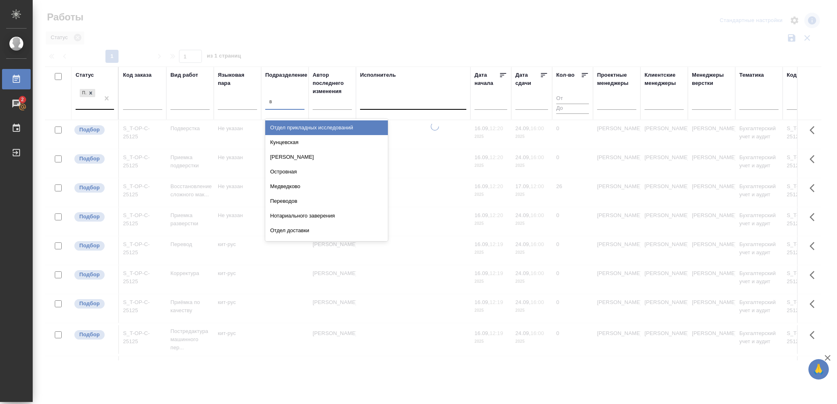
type input "ве"
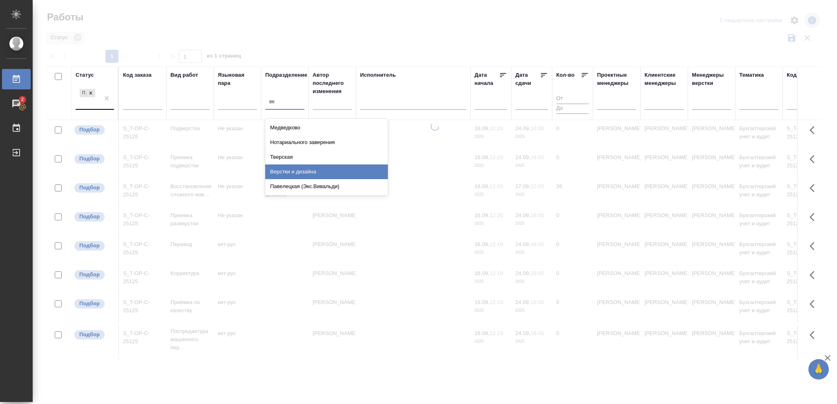
click at [300, 169] on div "Верстки и дизайна" at bounding box center [326, 172] width 123 height 15
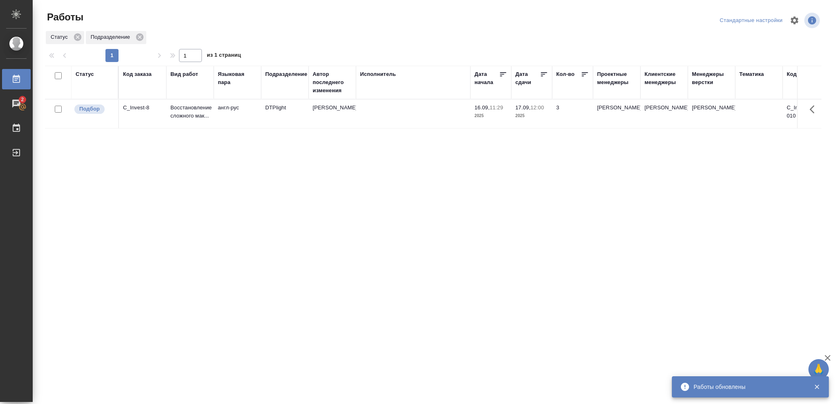
click at [87, 76] on div "Статус" at bounding box center [85, 74] width 18 height 8
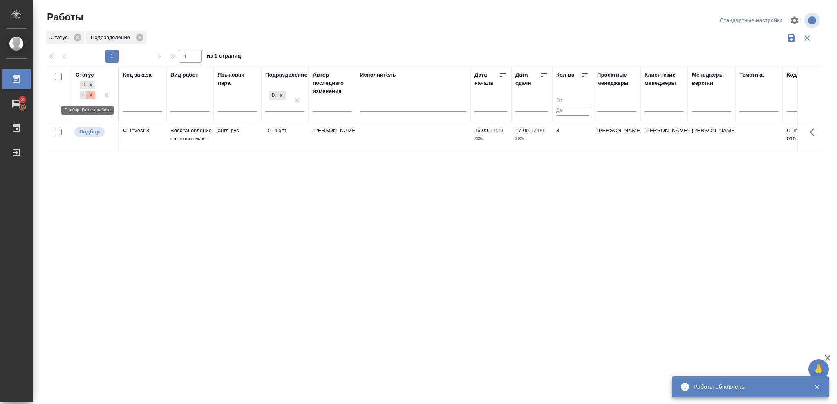
click at [91, 96] on icon at bounding box center [91, 95] width 6 height 6
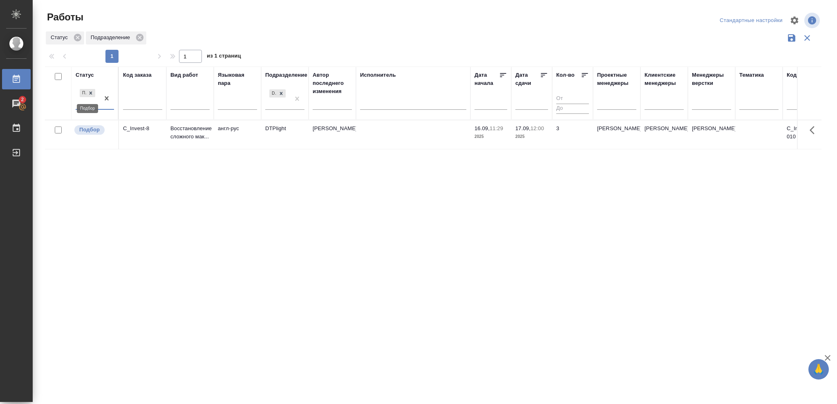
click at [91, 96] on icon at bounding box center [91, 93] width 6 height 6
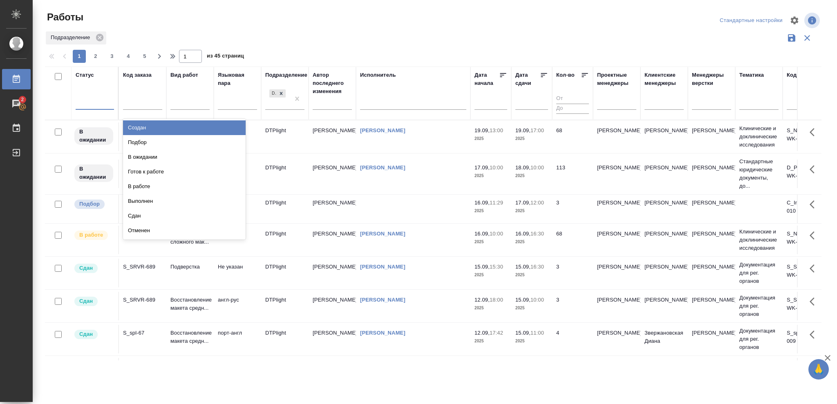
click at [90, 100] on div at bounding box center [95, 102] width 38 height 12
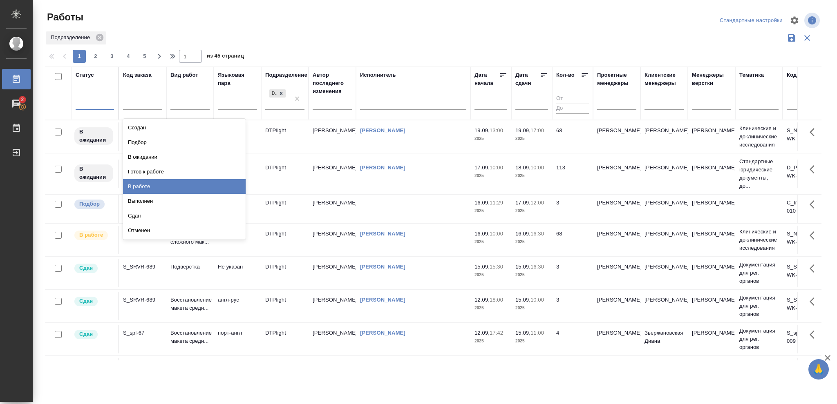
click at [137, 187] on div "В работе" at bounding box center [184, 186] width 123 height 15
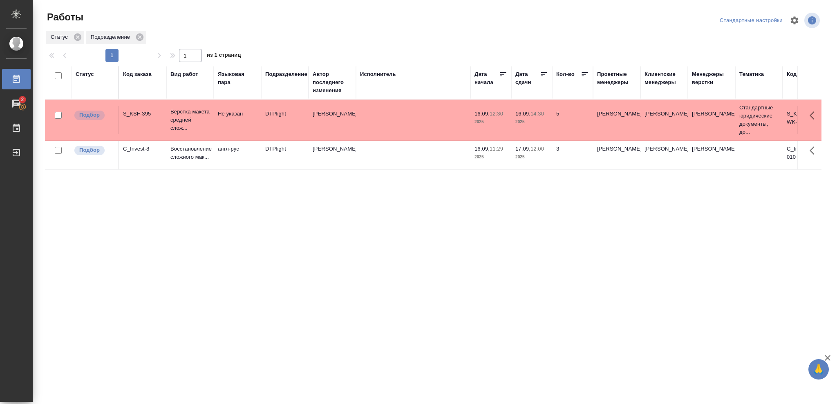
click at [539, 127] on td "16.09, 14:30 2025" at bounding box center [531, 120] width 41 height 29
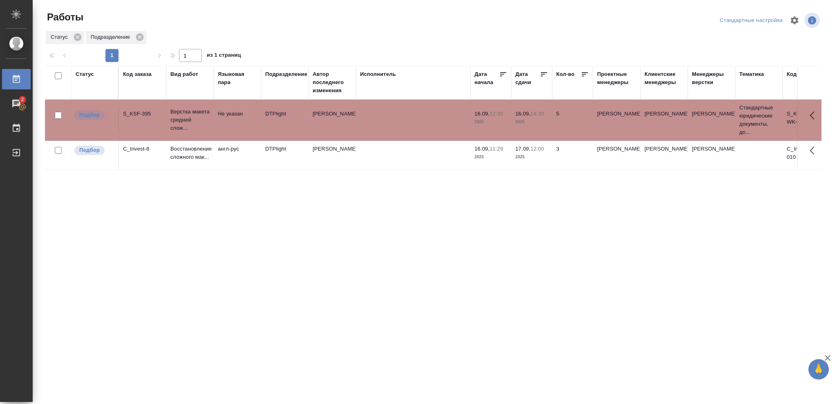
click at [539, 127] on td "16.09, 14:30 2025" at bounding box center [531, 120] width 41 height 29
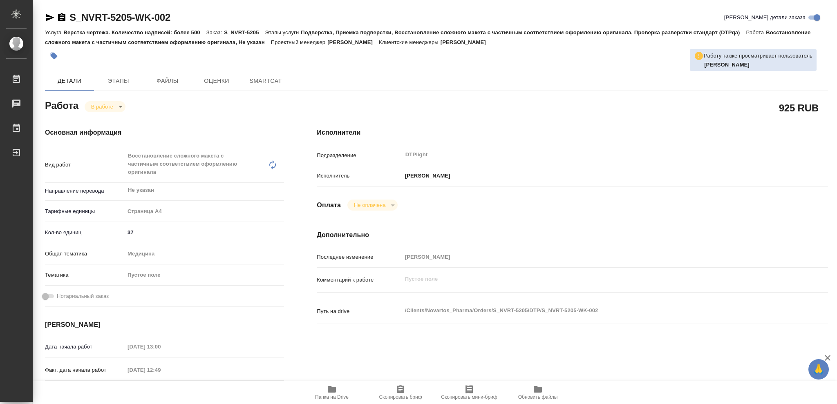
type textarea "x"
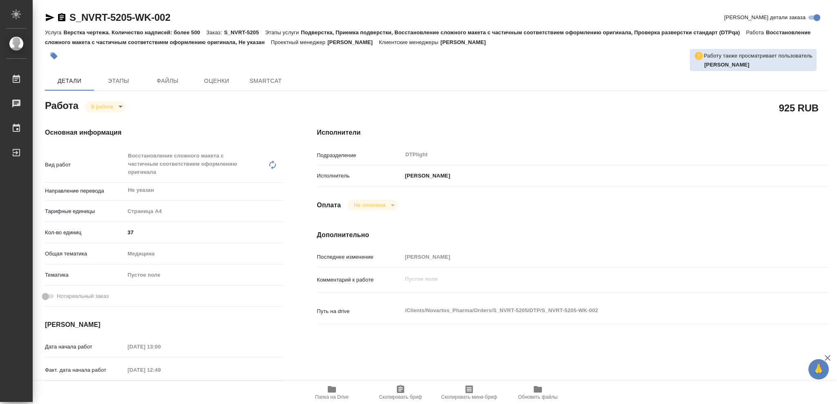
type textarea "x"
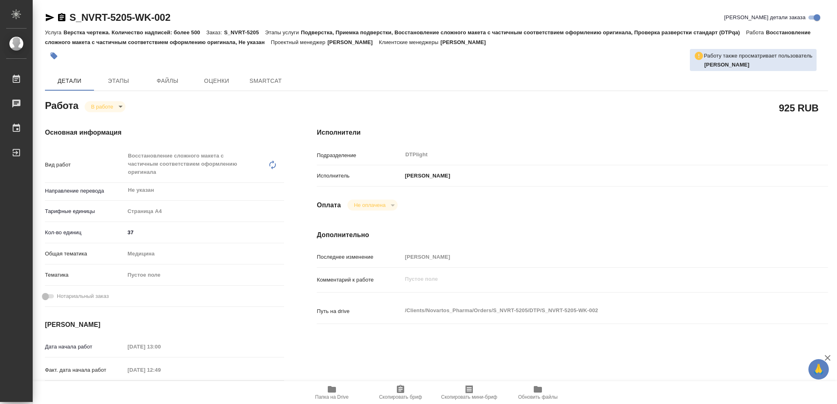
type textarea "x"
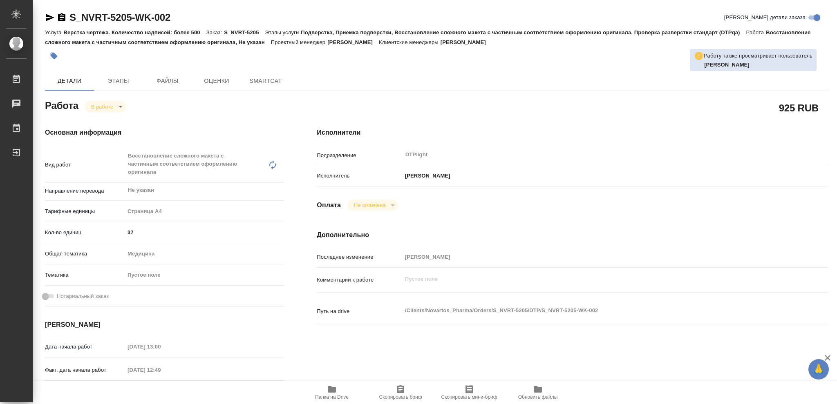
type textarea "x"
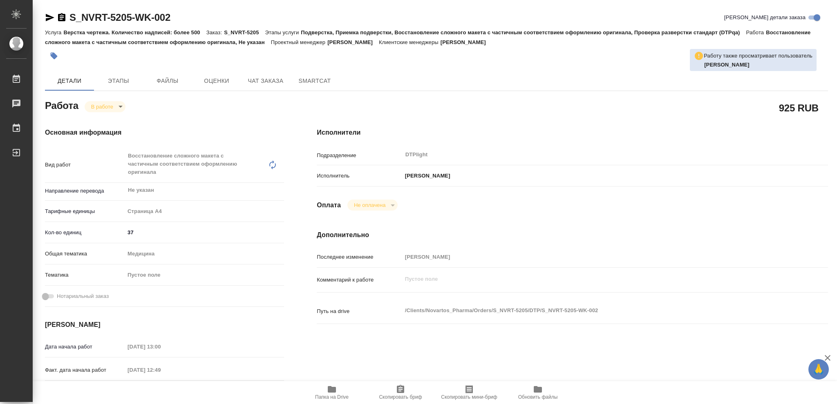
type textarea "x"
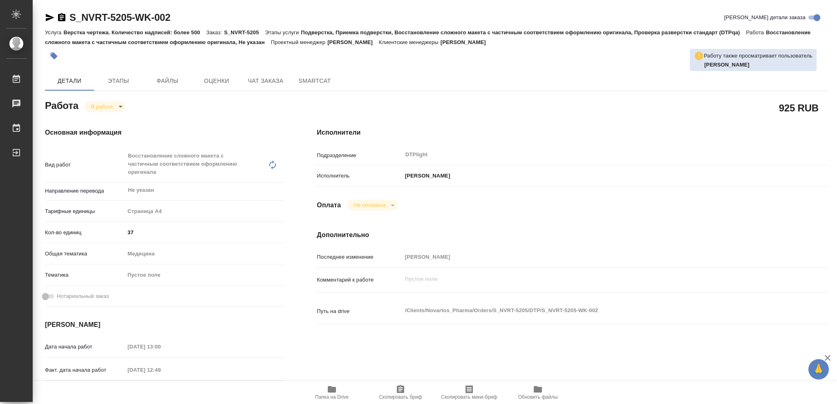
type textarea "x"
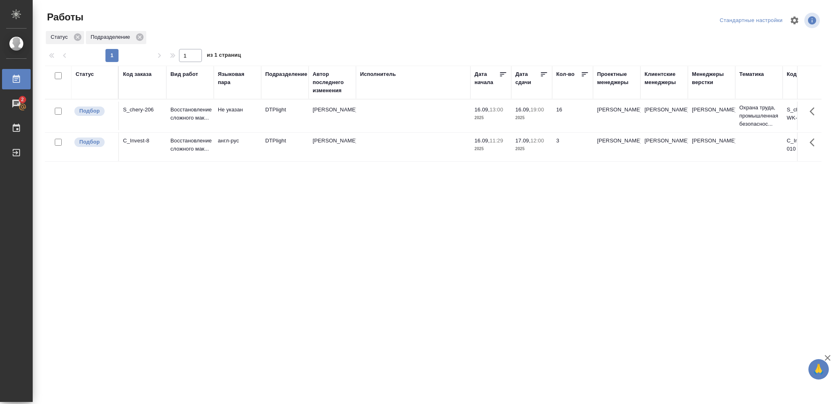
click at [529, 119] on p "2025" at bounding box center [531, 118] width 33 height 8
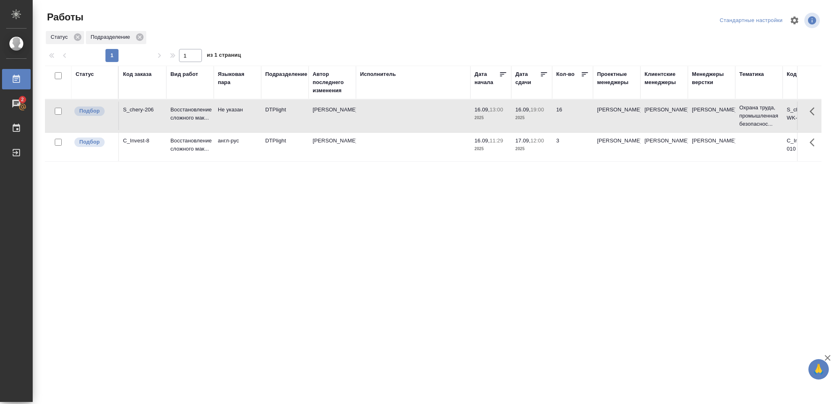
click at [529, 119] on p "2025" at bounding box center [531, 118] width 33 height 8
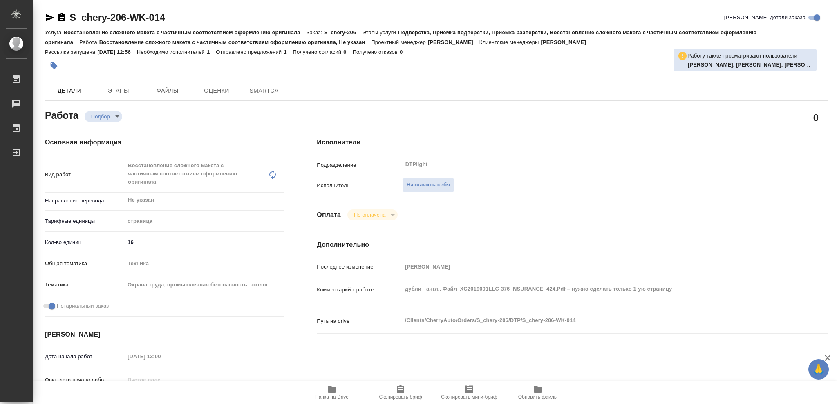
type textarea "x"
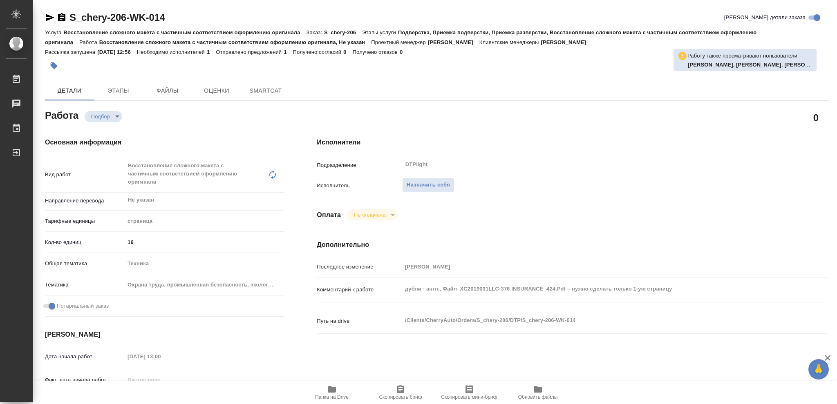
type textarea "x"
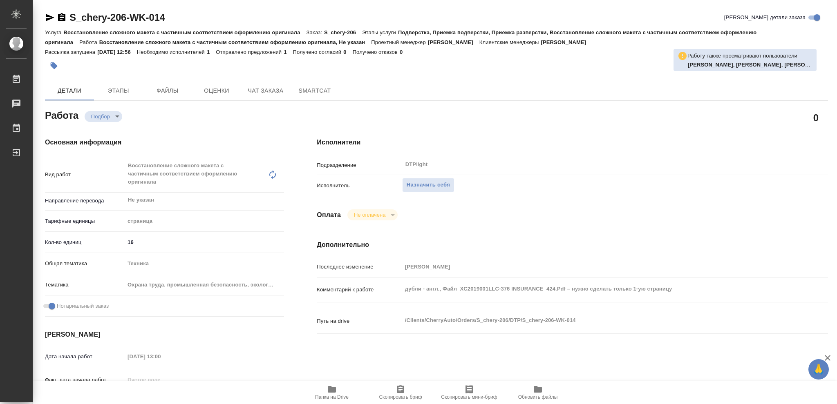
type textarea "x"
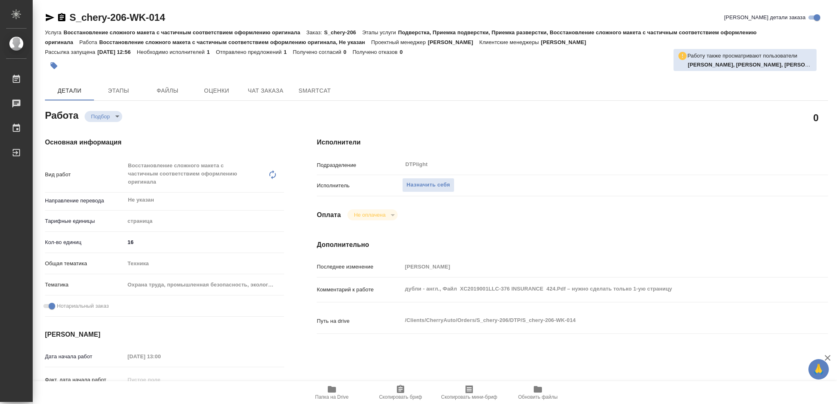
type textarea "x"
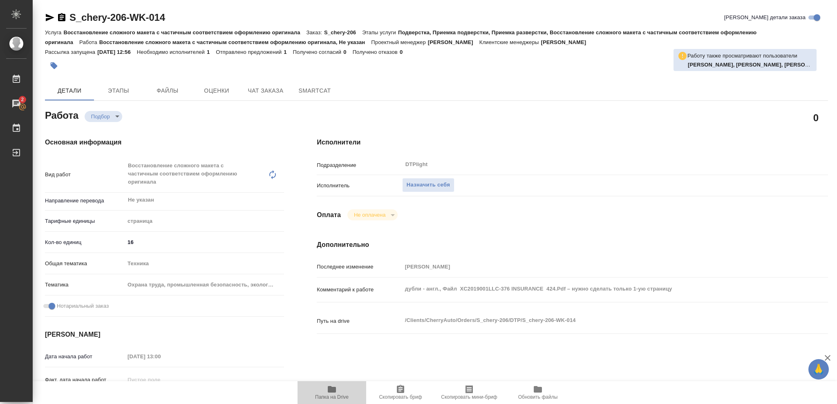
click at [333, 392] on icon "button" at bounding box center [332, 389] width 8 height 7
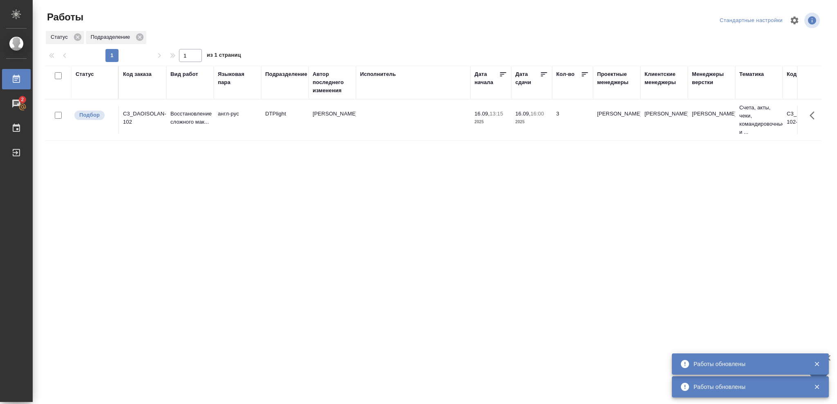
click at [89, 75] on div "Статус" at bounding box center [85, 74] width 18 height 8
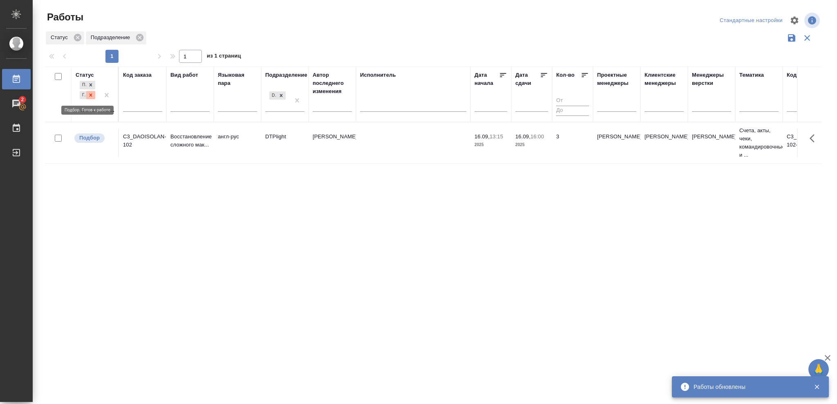
click at [91, 92] on div at bounding box center [90, 95] width 9 height 9
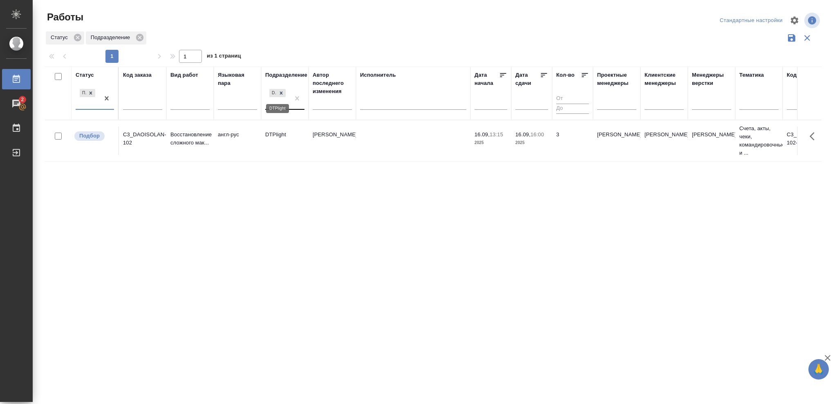
click at [282, 92] on icon at bounding box center [281, 93] width 6 height 6
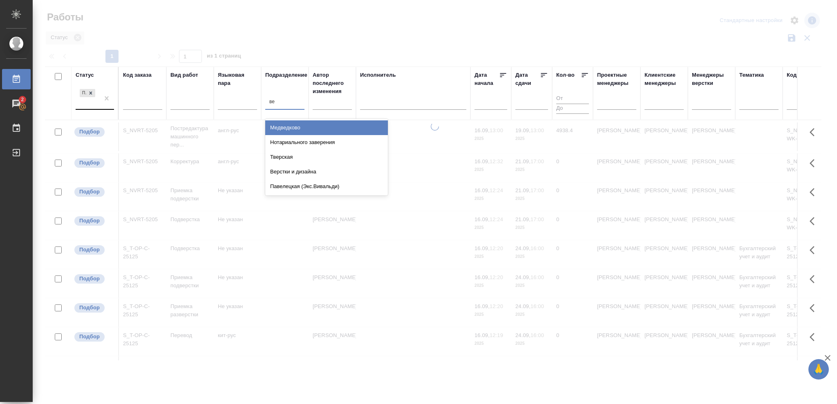
type input "вер"
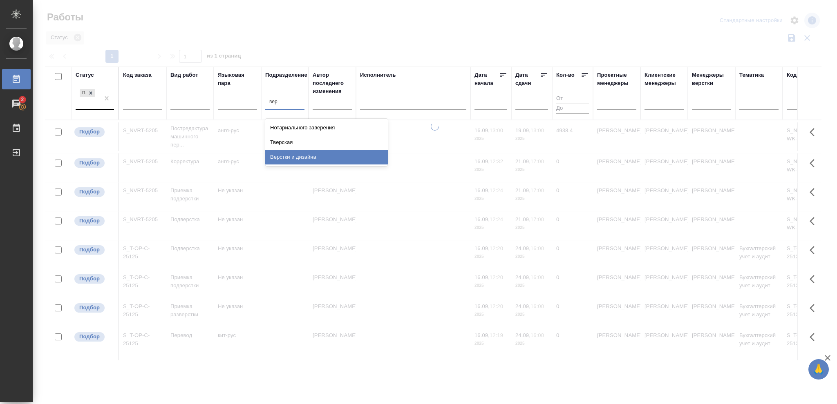
click at [300, 156] on div "Верстки и дизайна" at bounding box center [326, 157] width 123 height 15
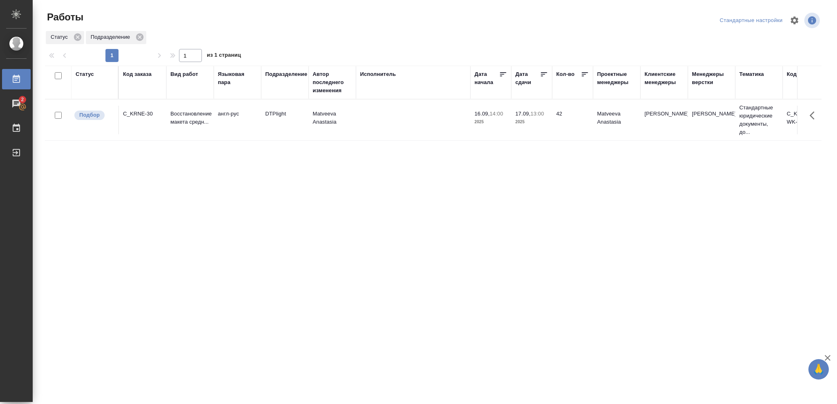
click at [534, 123] on p "2025" at bounding box center [531, 122] width 33 height 8
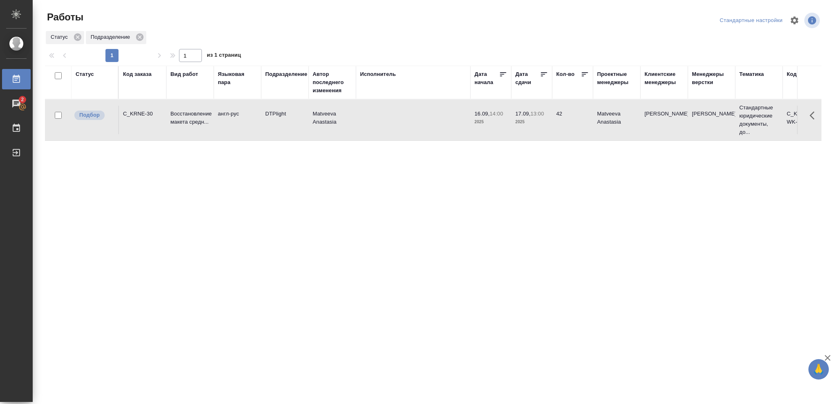
click at [534, 123] on p "2025" at bounding box center [531, 122] width 33 height 8
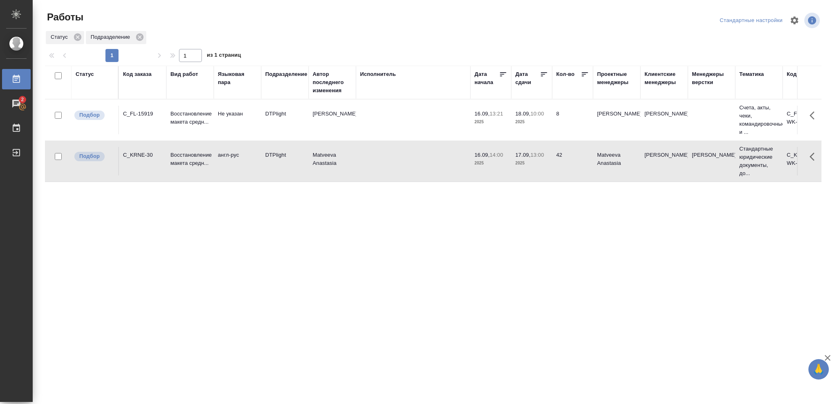
click at [535, 122] on p "2025" at bounding box center [531, 122] width 33 height 8
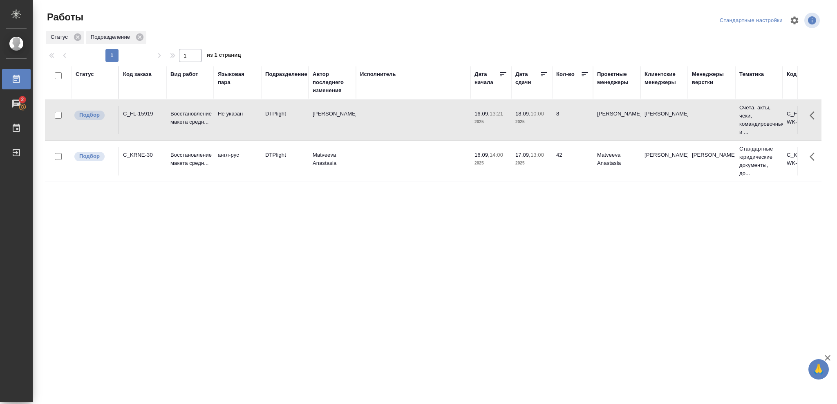
click at [535, 122] on p "2025" at bounding box center [531, 122] width 33 height 8
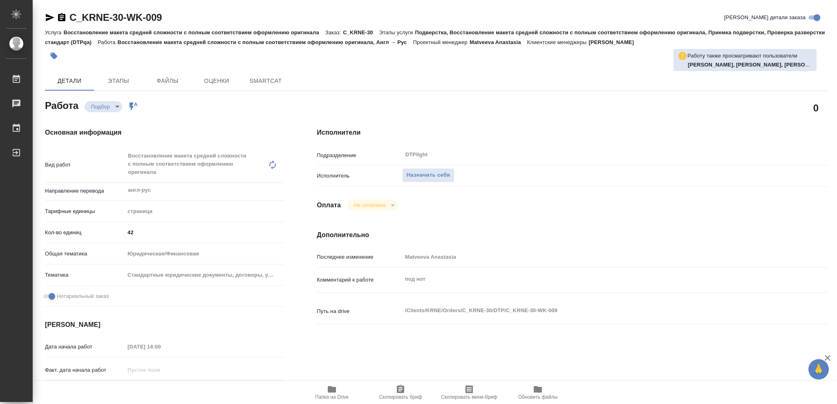
type textarea "x"
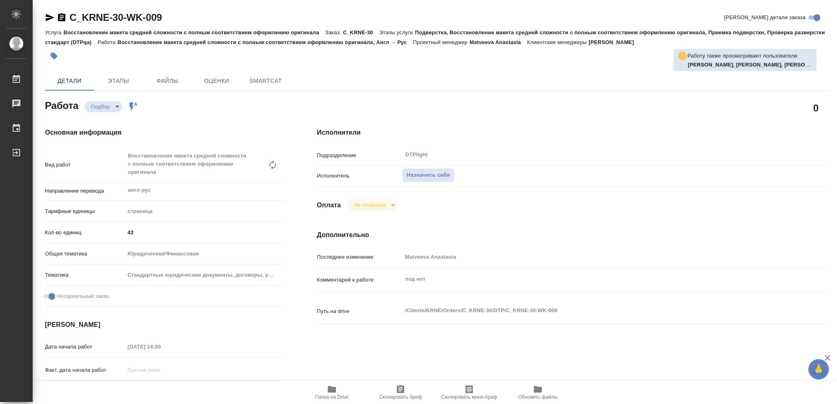
type textarea "x"
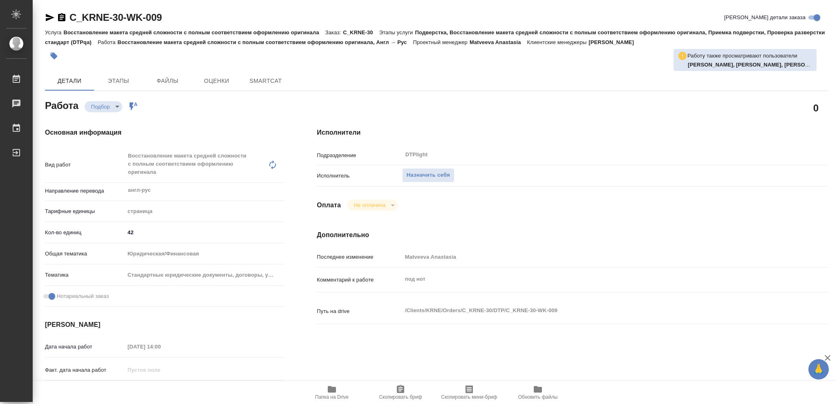
type textarea "x"
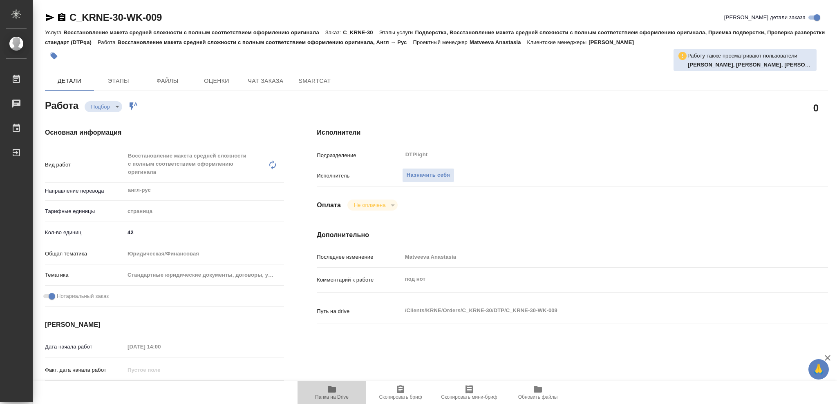
click at [330, 391] on icon "button" at bounding box center [332, 389] width 8 height 7
type textarea "x"
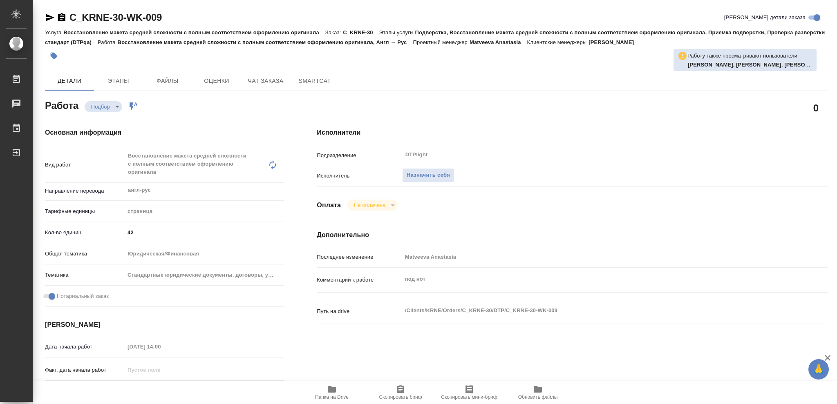
type textarea "x"
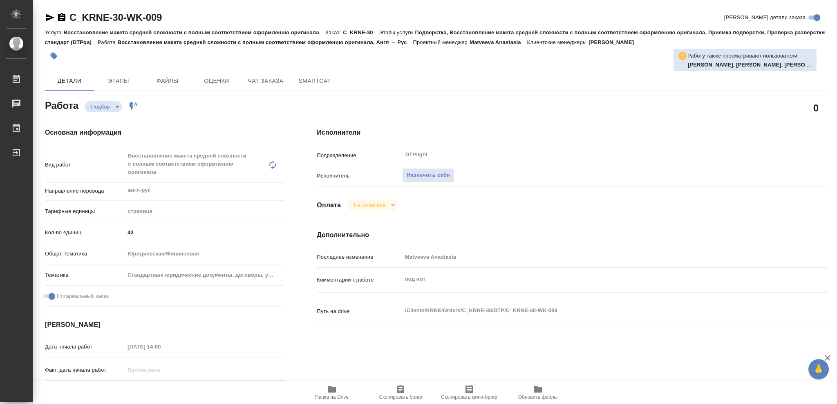
type textarea "x"
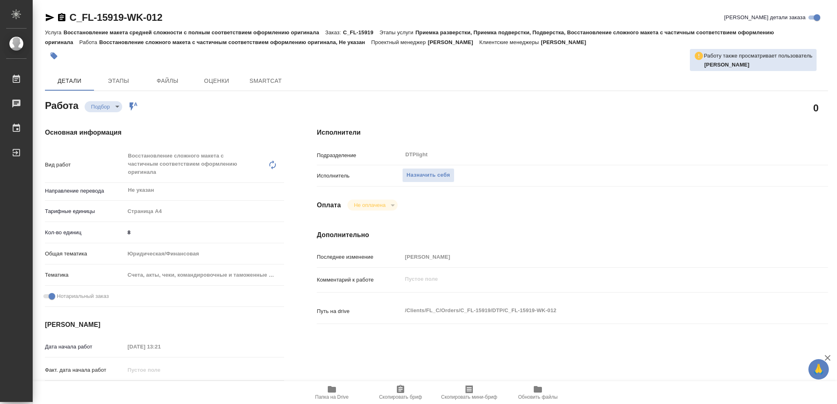
type textarea "x"
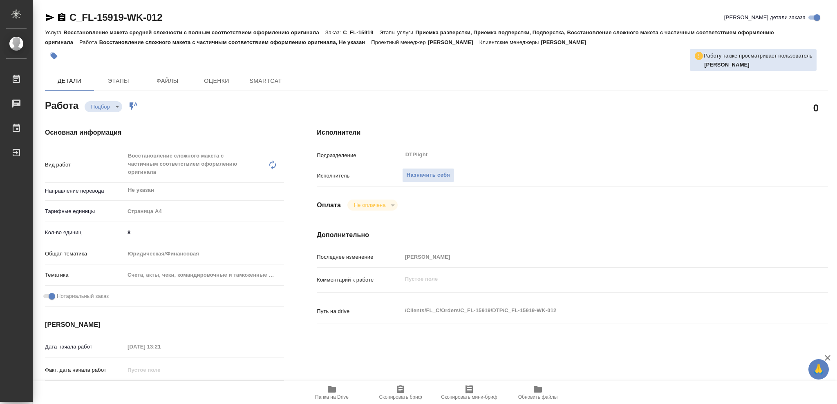
type textarea "x"
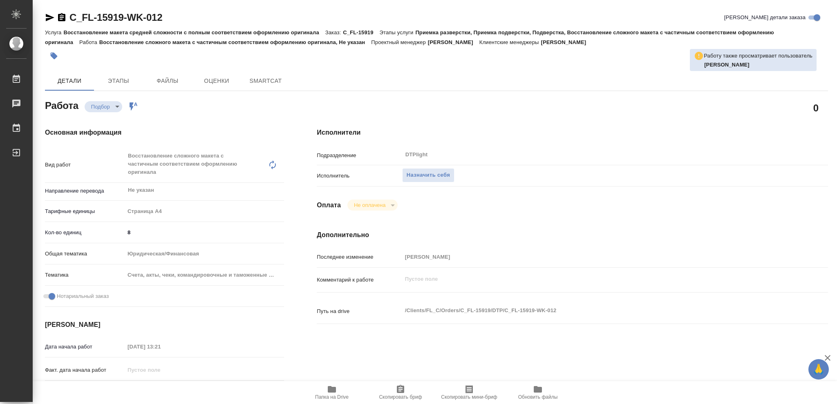
type textarea "x"
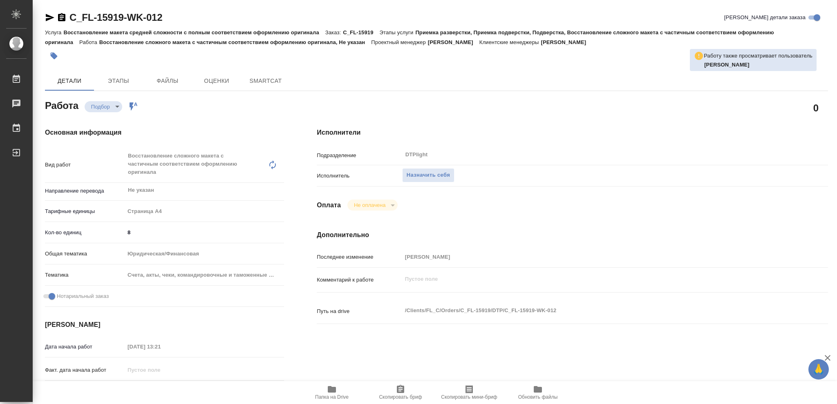
type textarea "x"
click at [336, 391] on icon "button" at bounding box center [332, 390] width 10 height 10
type textarea "x"
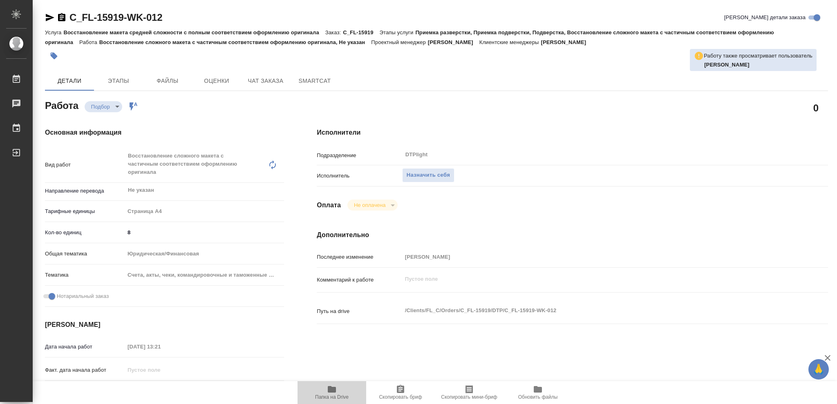
type textarea "x"
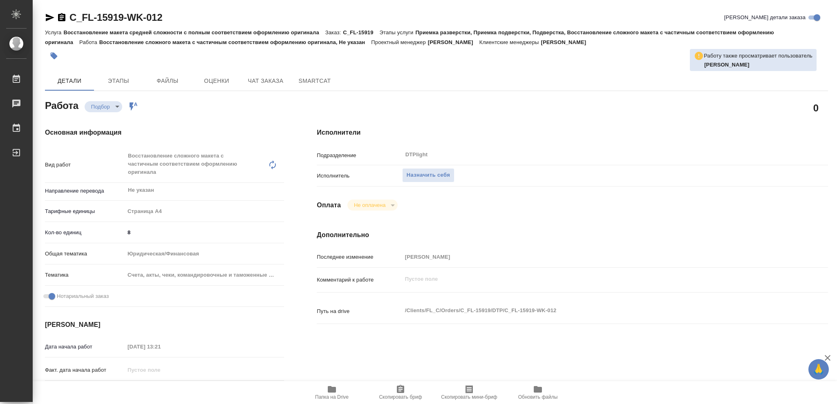
type textarea "x"
